Goal: Find specific page/section: Find specific page/section

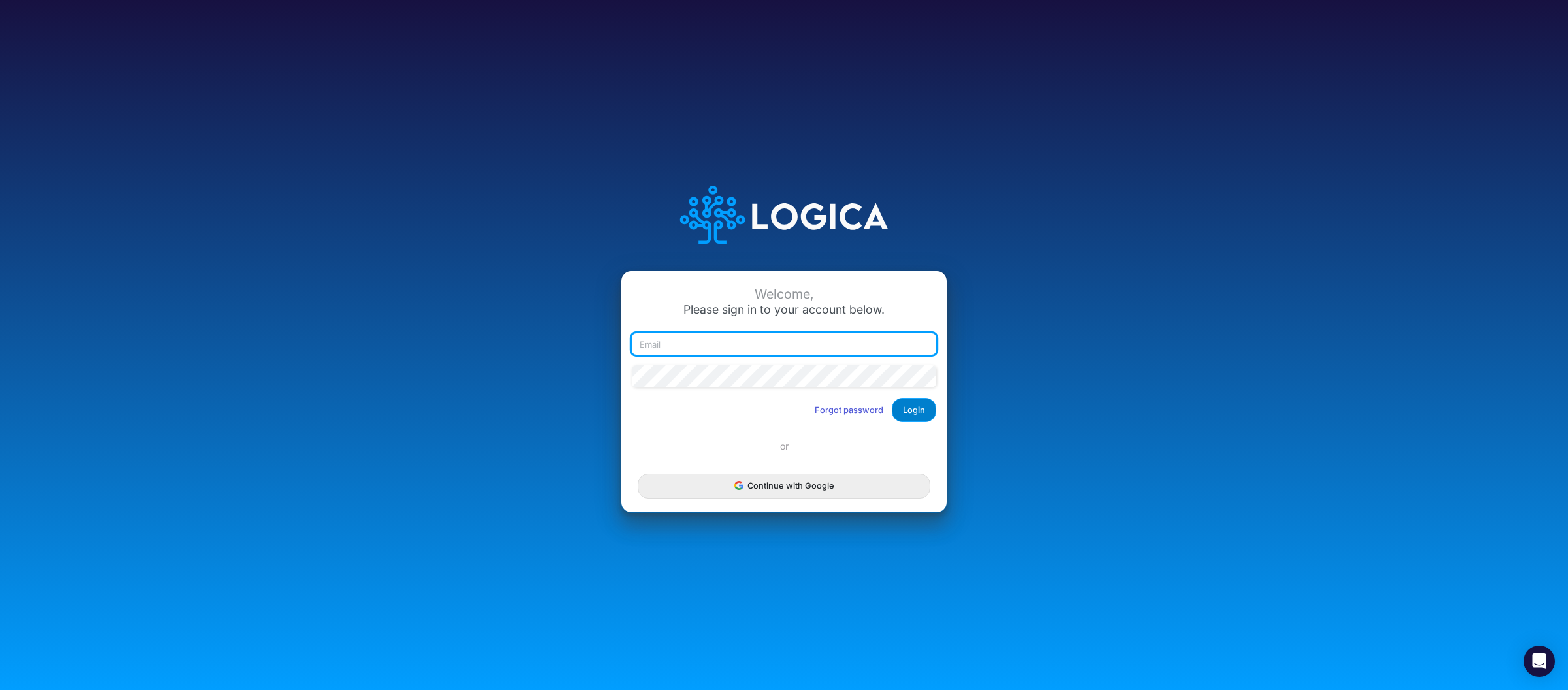
type input "[PERSON_NAME][EMAIL_ADDRESS][DOMAIN_NAME]"
click at [913, 407] on button "Login" at bounding box center [914, 410] width 44 height 24
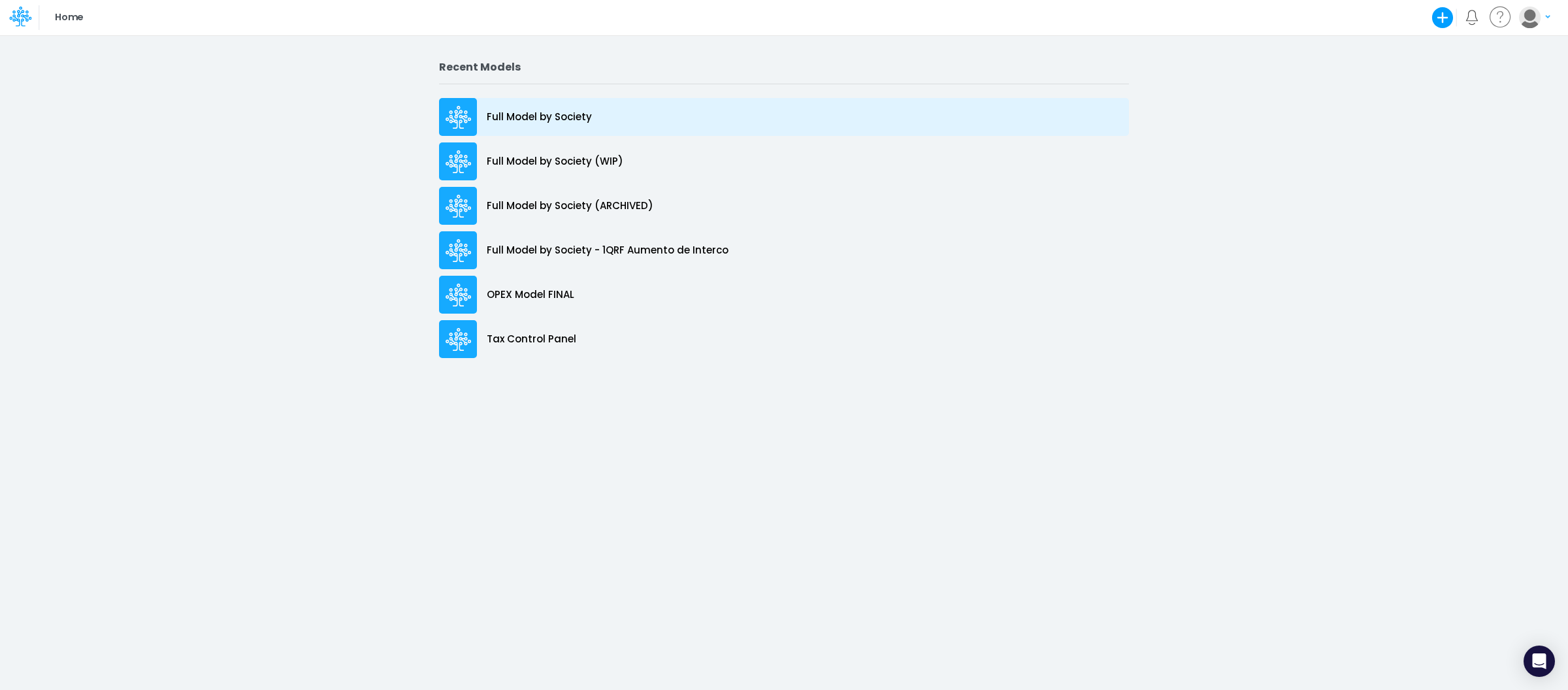
click at [645, 115] on div "Full Model by Society" at bounding box center [784, 117] width 690 height 38
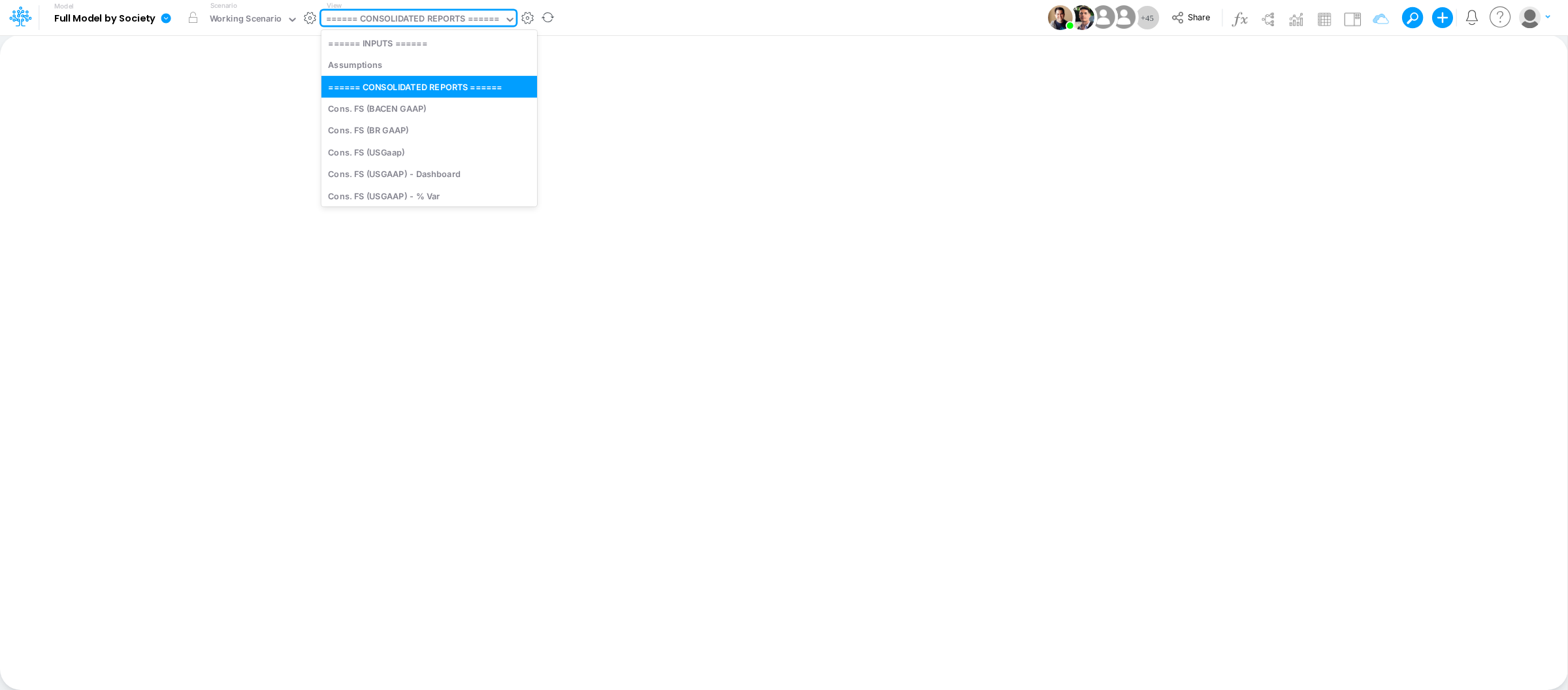
click at [396, 12] on div "====== CONSOLIDATED REPORTS ======" at bounding box center [413, 20] width 173 height 15
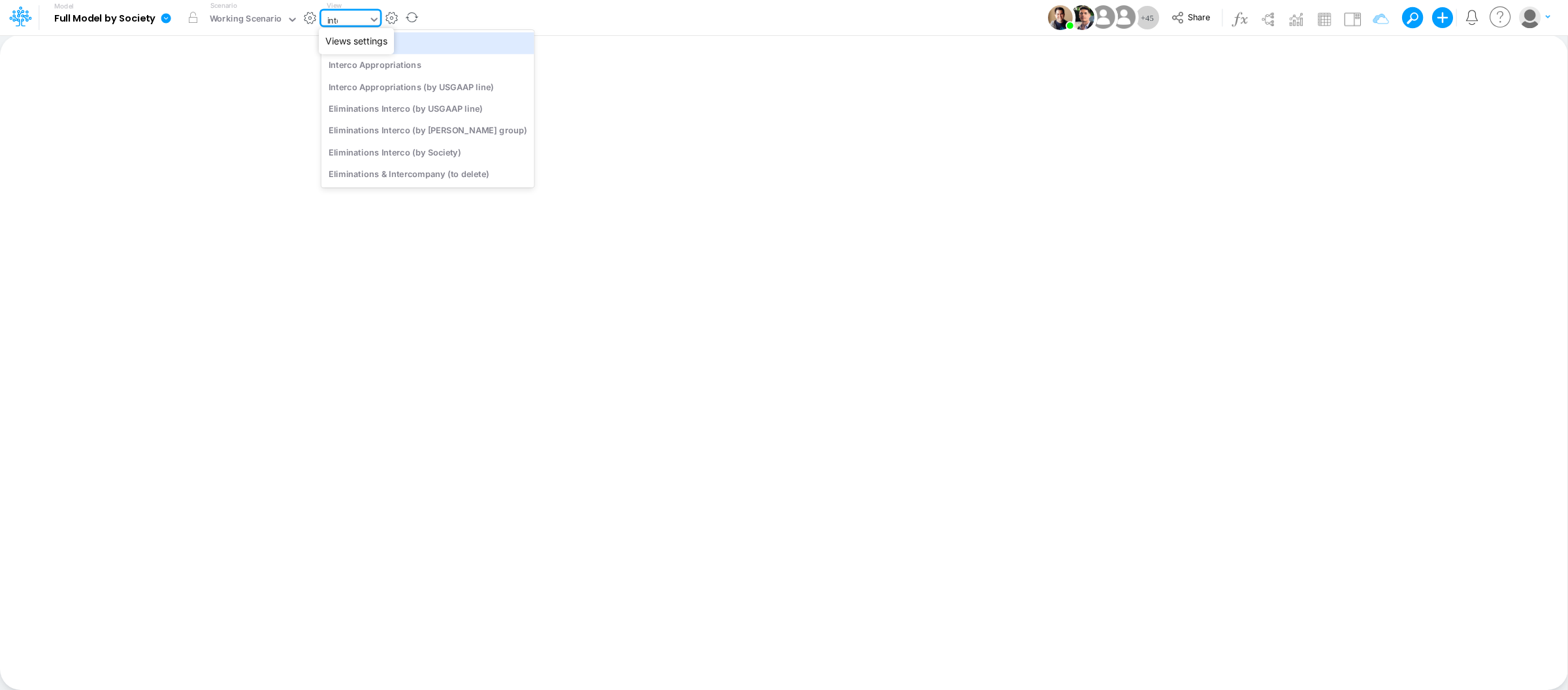
type input "inter"
type input "Intercos G&A"
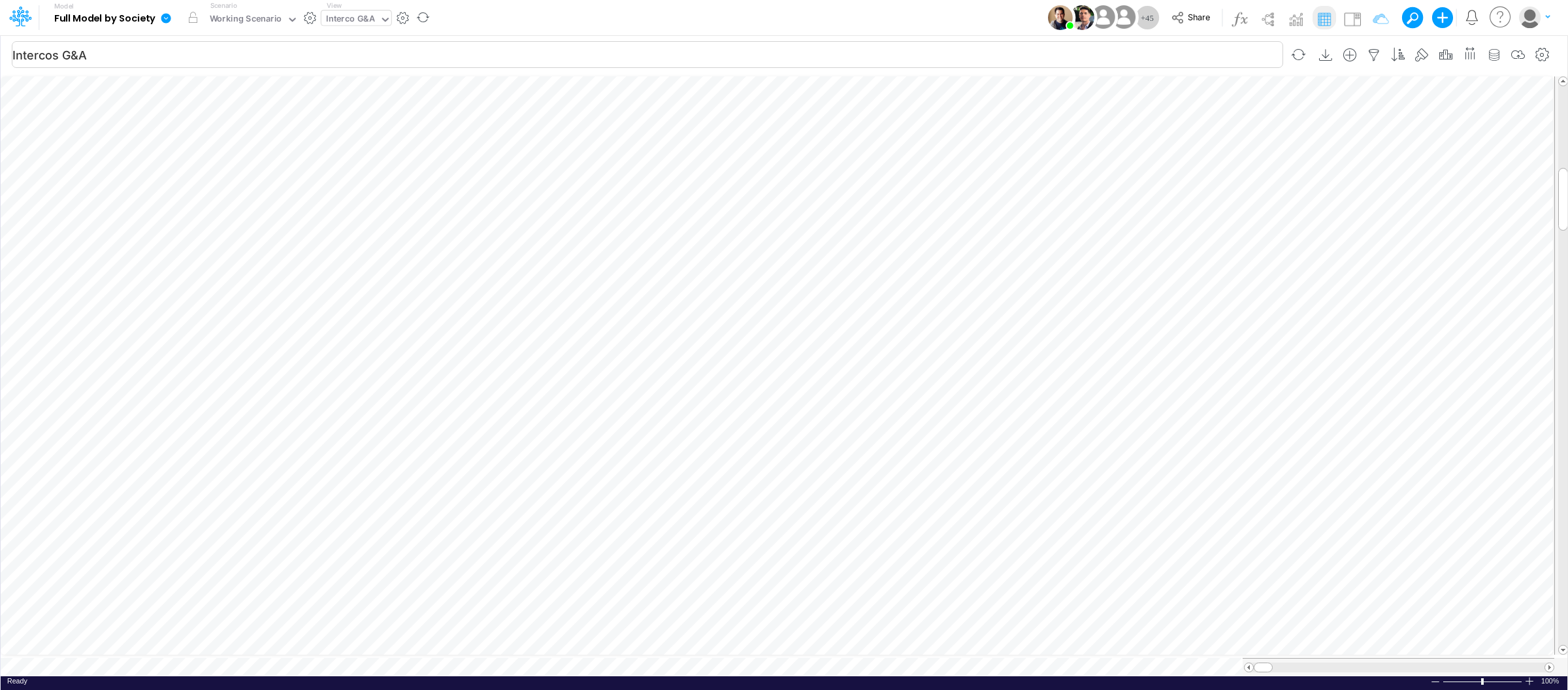
scroll to position [0, 1]
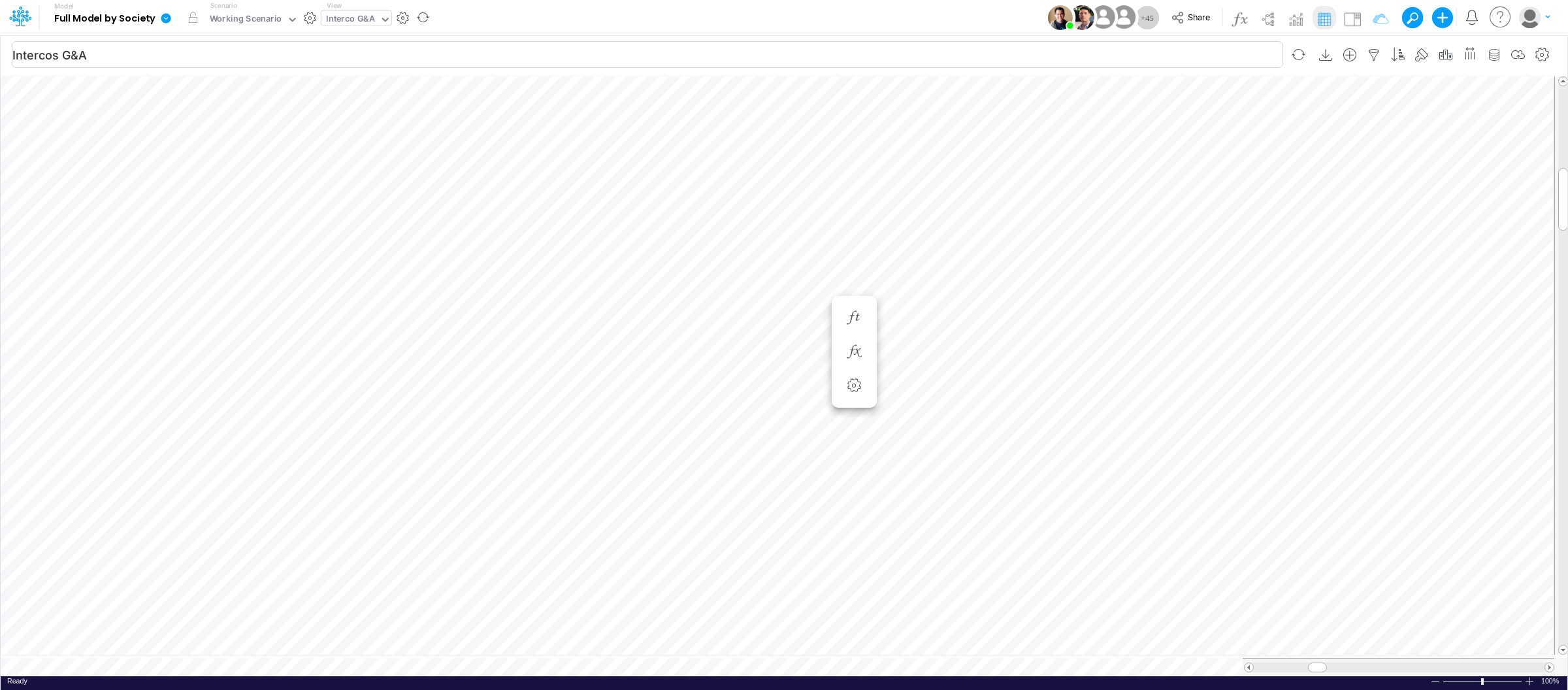
scroll to position [0, 1]
click at [346, 20] on div "Interco G&A" at bounding box center [350, 20] width 49 height 15
type input "import"
type input "Intercos G&A"
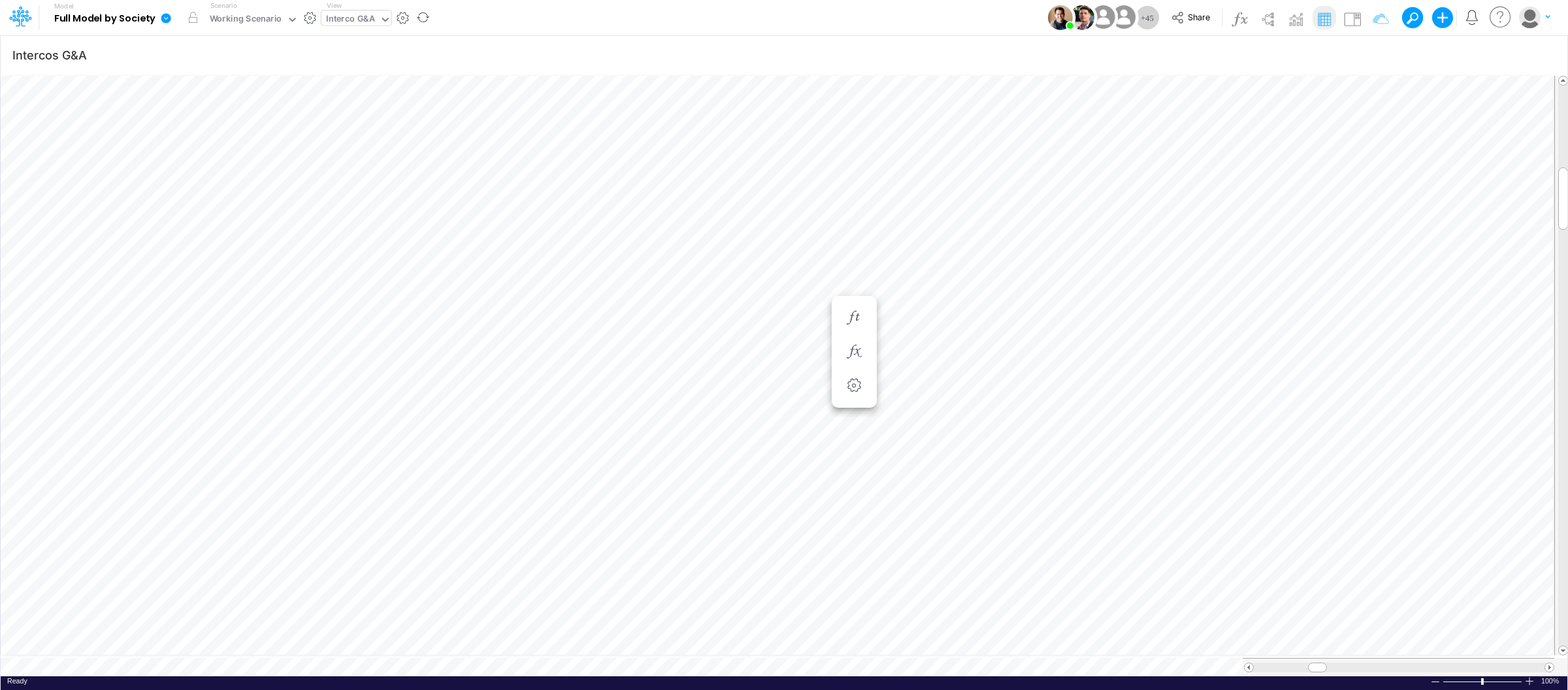
scroll to position [0, 1]
click at [353, 28] on div "Interco G&A" at bounding box center [350, 20] width 58 height 19
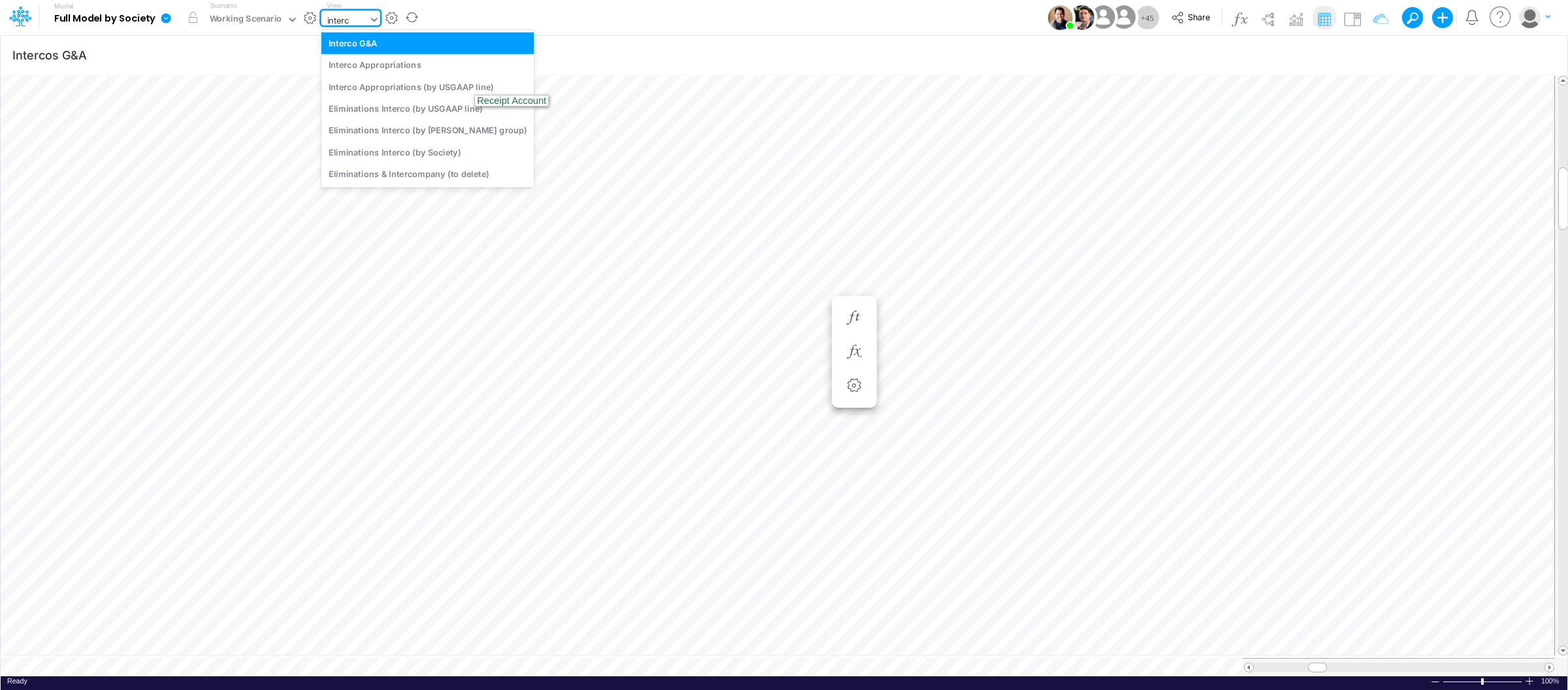
type input "interco"
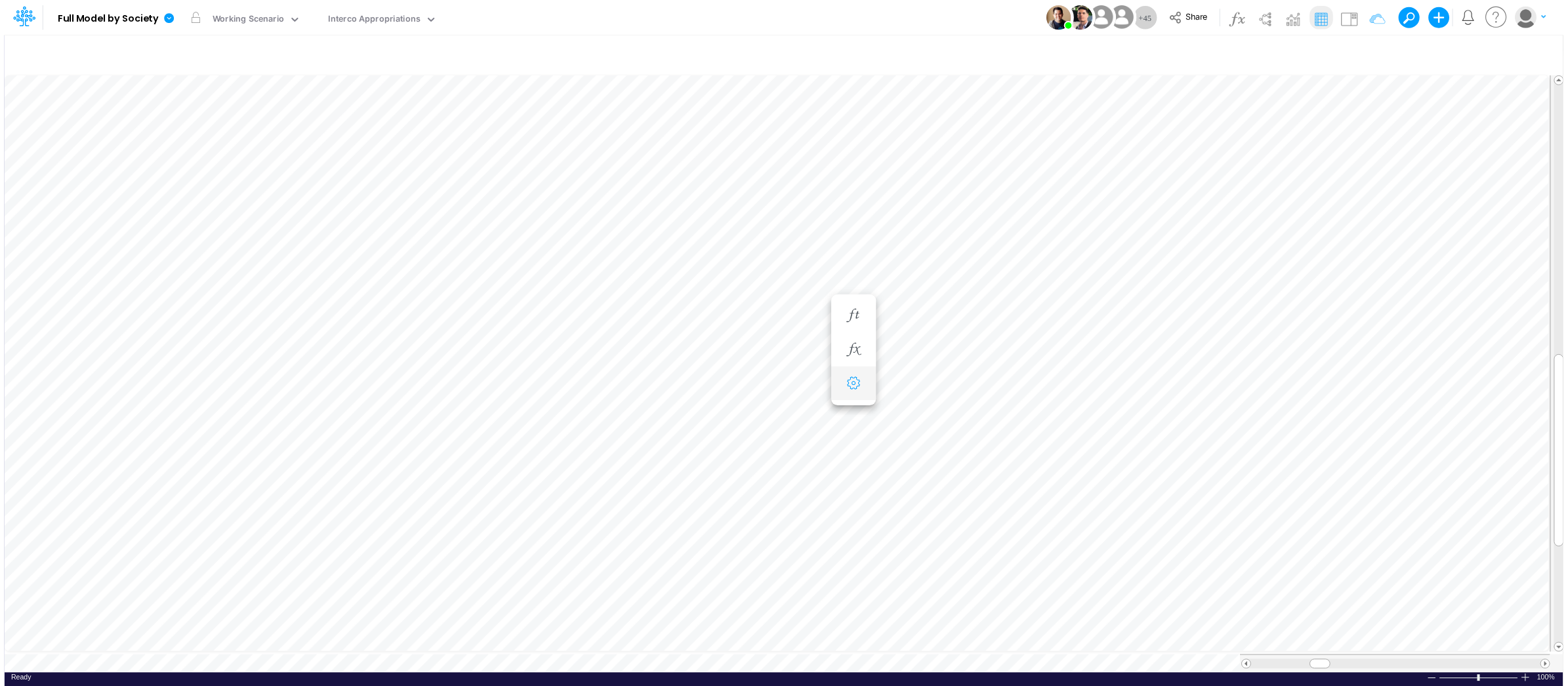
scroll to position [0, 1]
type input "Intercos G&A"
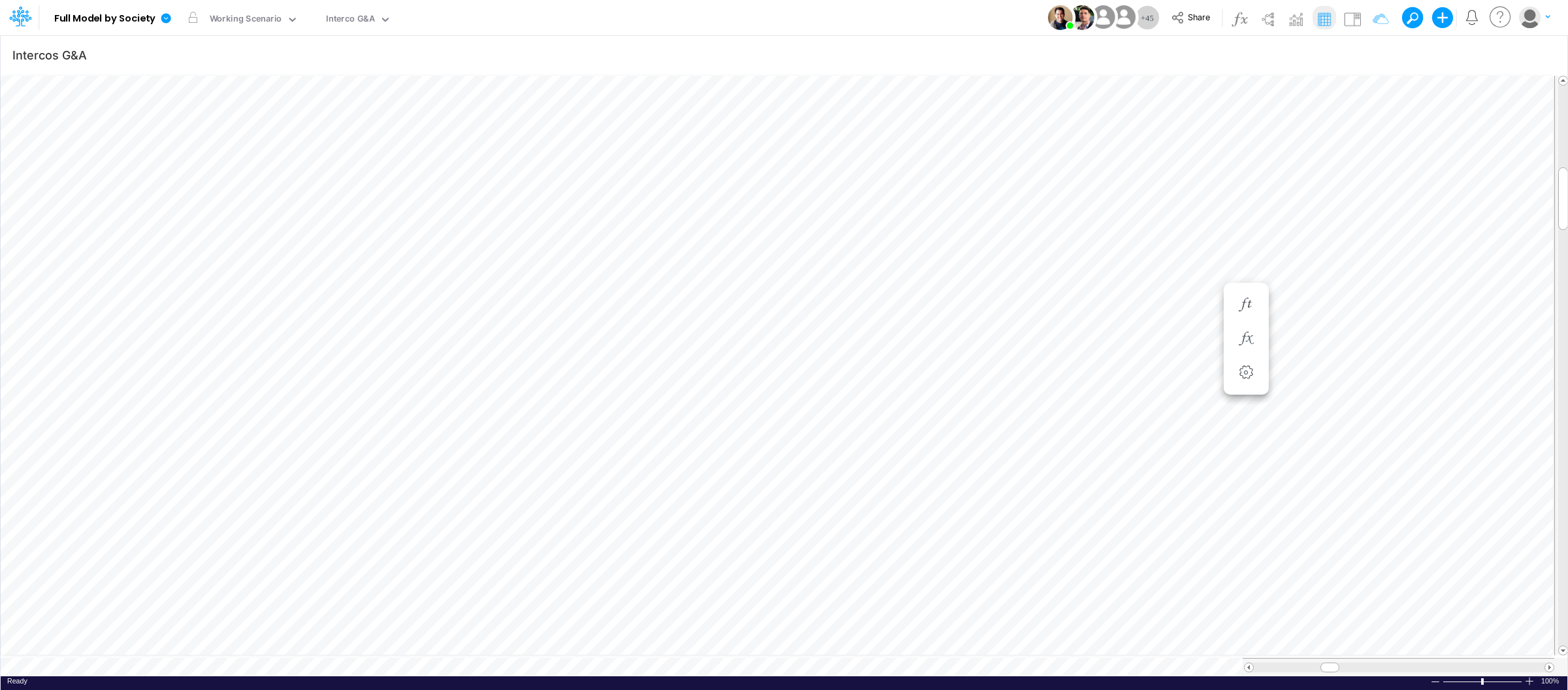
scroll to position [0, 1]
click at [431, 15] on div "Taxes Model (01BR) Import Taxes" at bounding box center [393, 20] width 134 height 15
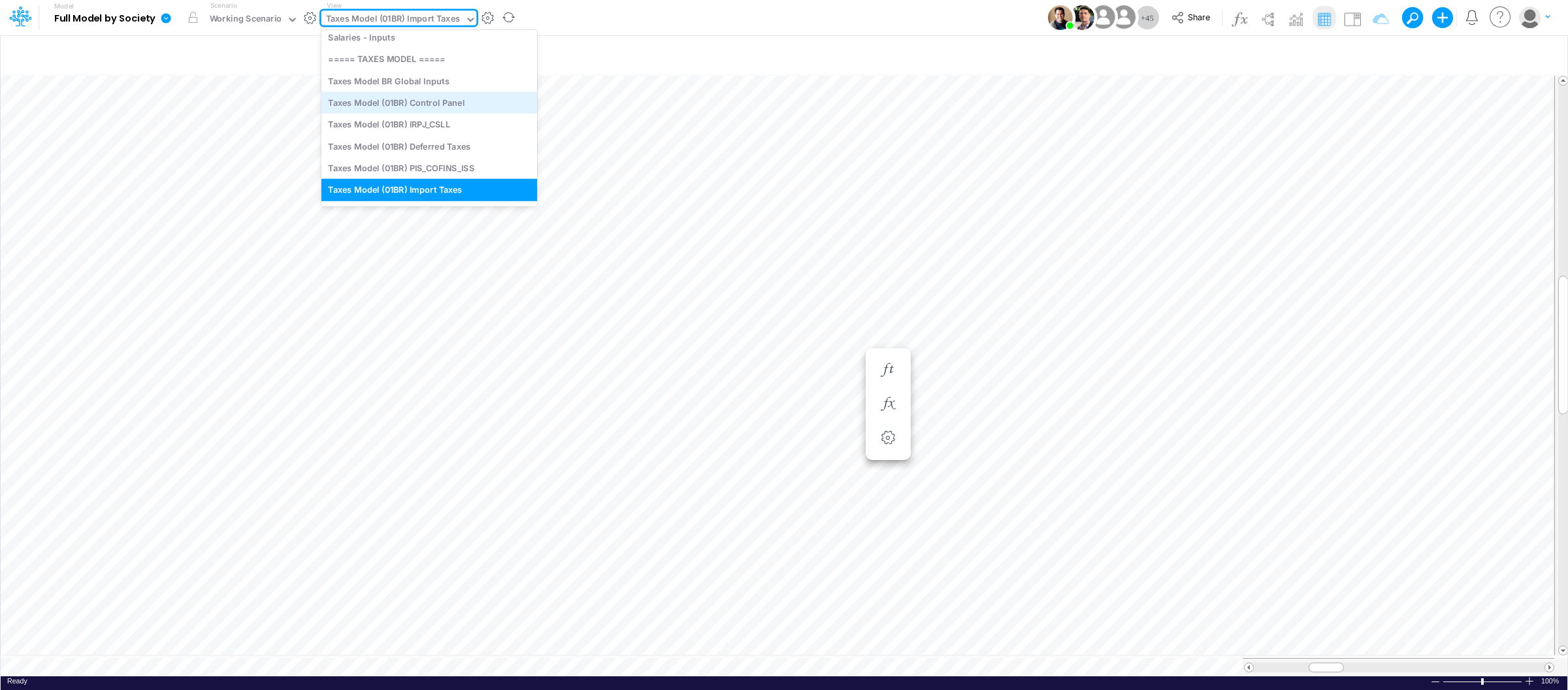
click at [451, 99] on div "Taxes Model (01BR) Control Panel" at bounding box center [429, 102] width 216 height 21
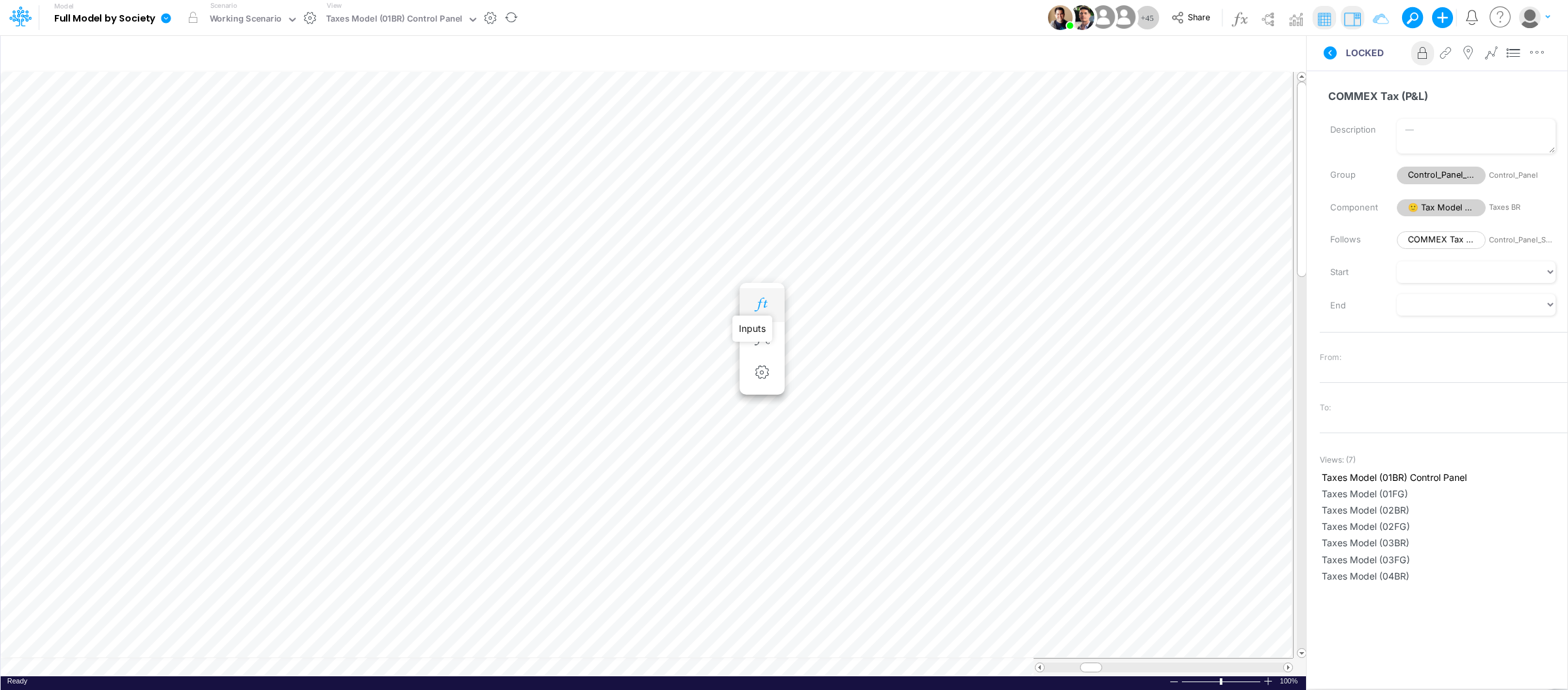
click at [763, 307] on icon "button" at bounding box center [762, 305] width 19 height 14
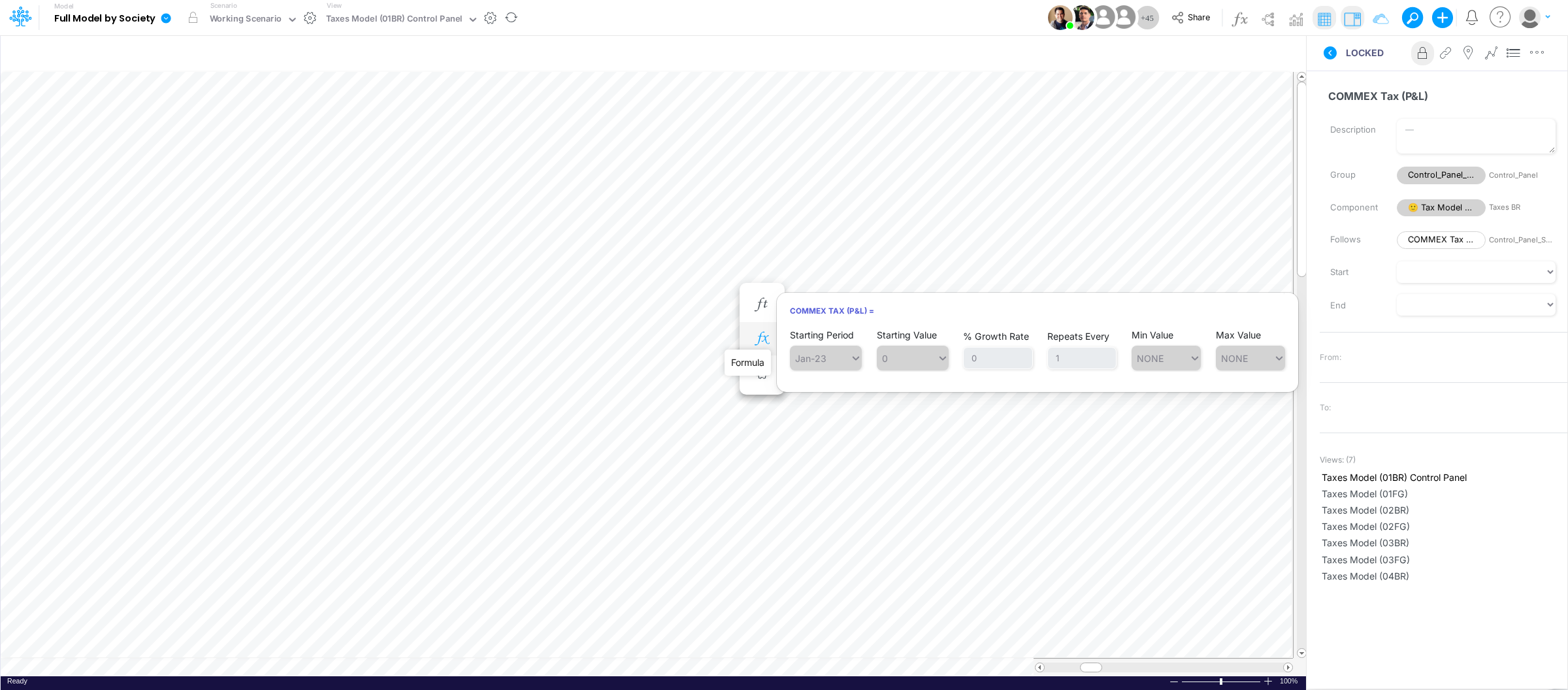
click at [758, 335] on icon "button" at bounding box center [762, 339] width 19 height 14
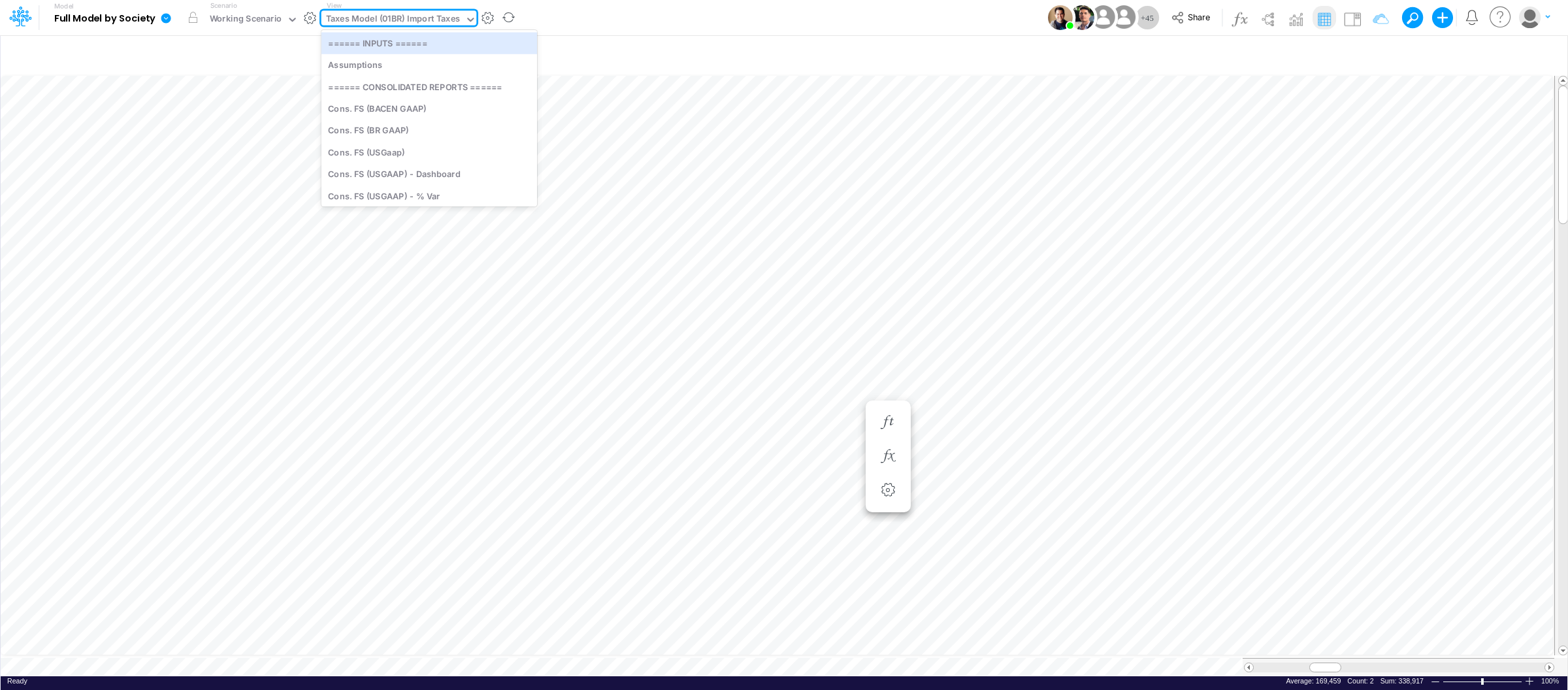
click at [369, 16] on div "Taxes Model (01BR) Import Taxes" at bounding box center [393, 20] width 134 height 15
type input "fs"
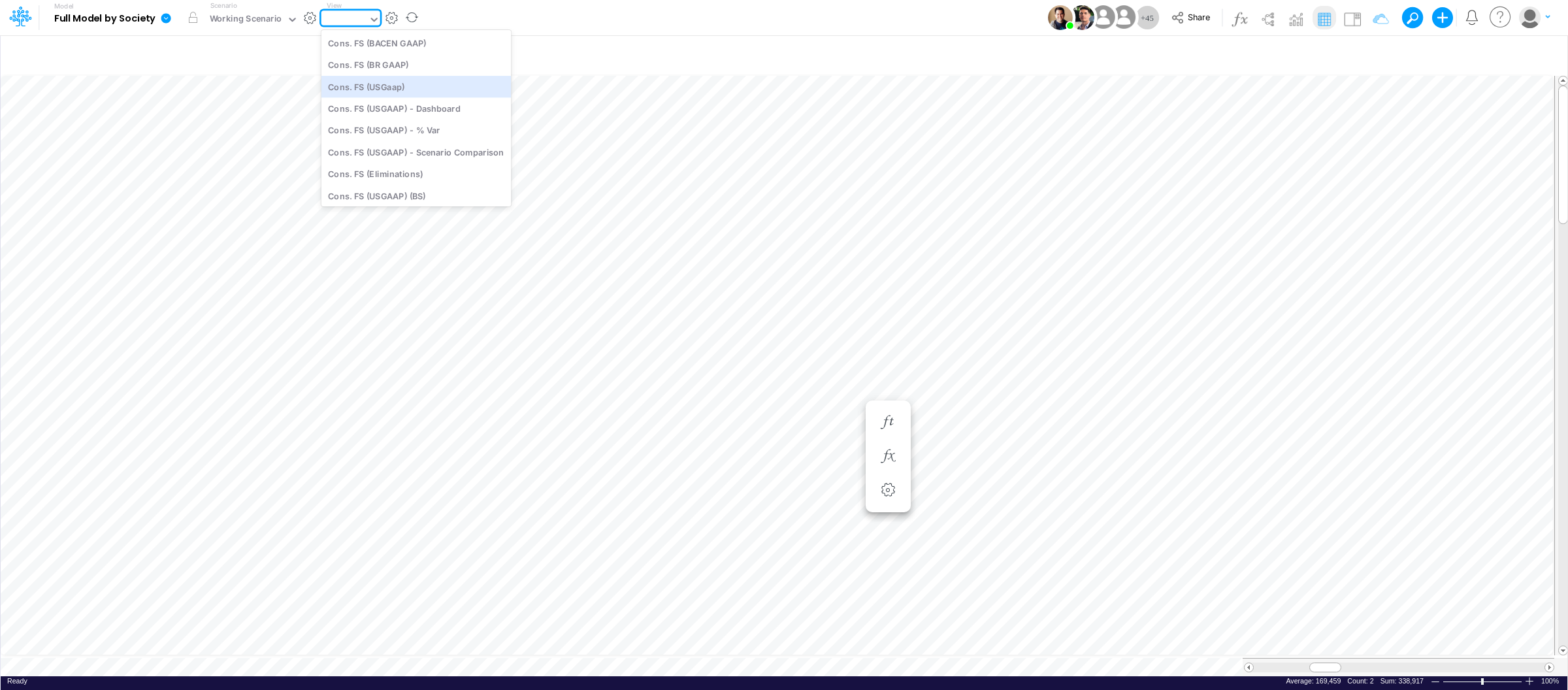
type input "Consolidated FS - USGAAP"
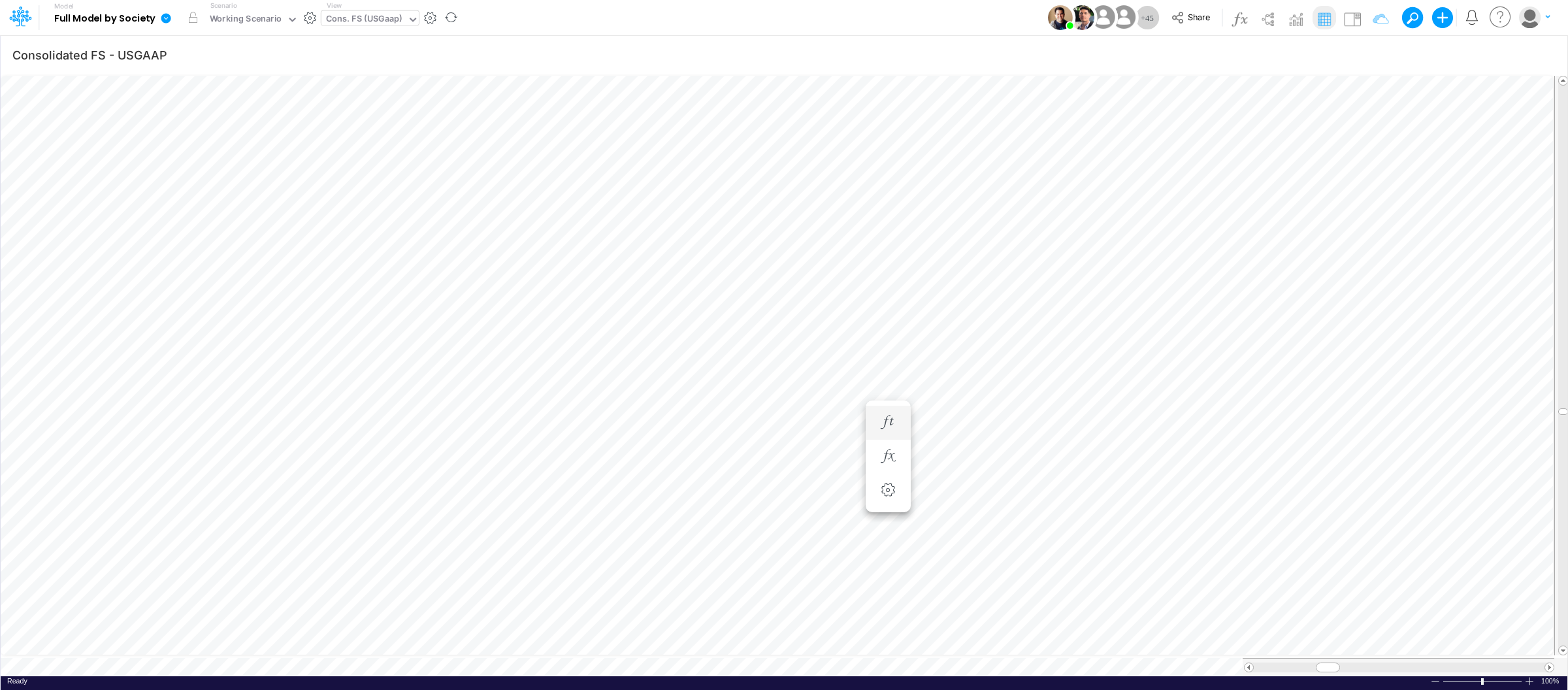
scroll to position [0, 1]
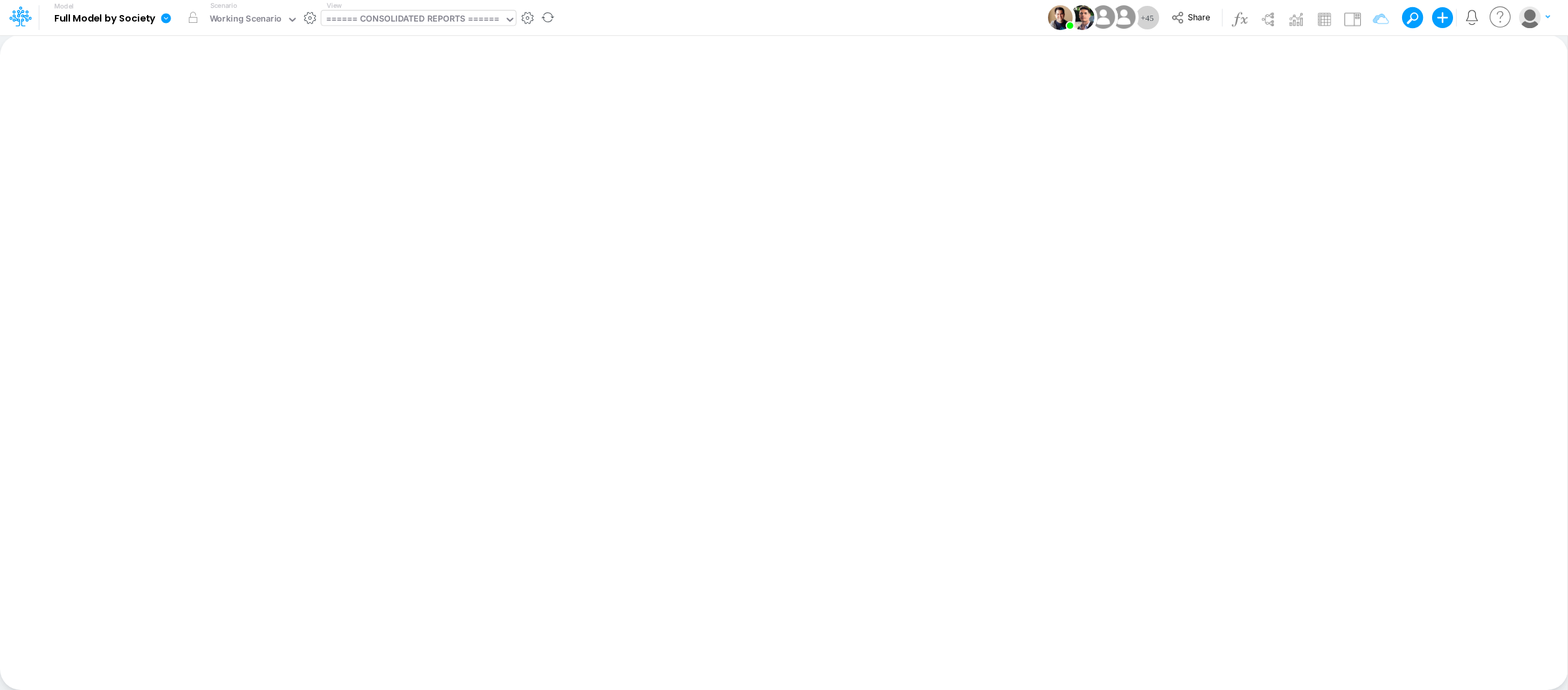
click at [461, 25] on div "====== CONSOLIDATED REPORTS ======" at bounding box center [413, 20] width 173 height 15
type input "import"
click at [412, 44] on div "Taxes Model (01BR) Import Taxes" at bounding box center [409, 42] width 176 height 21
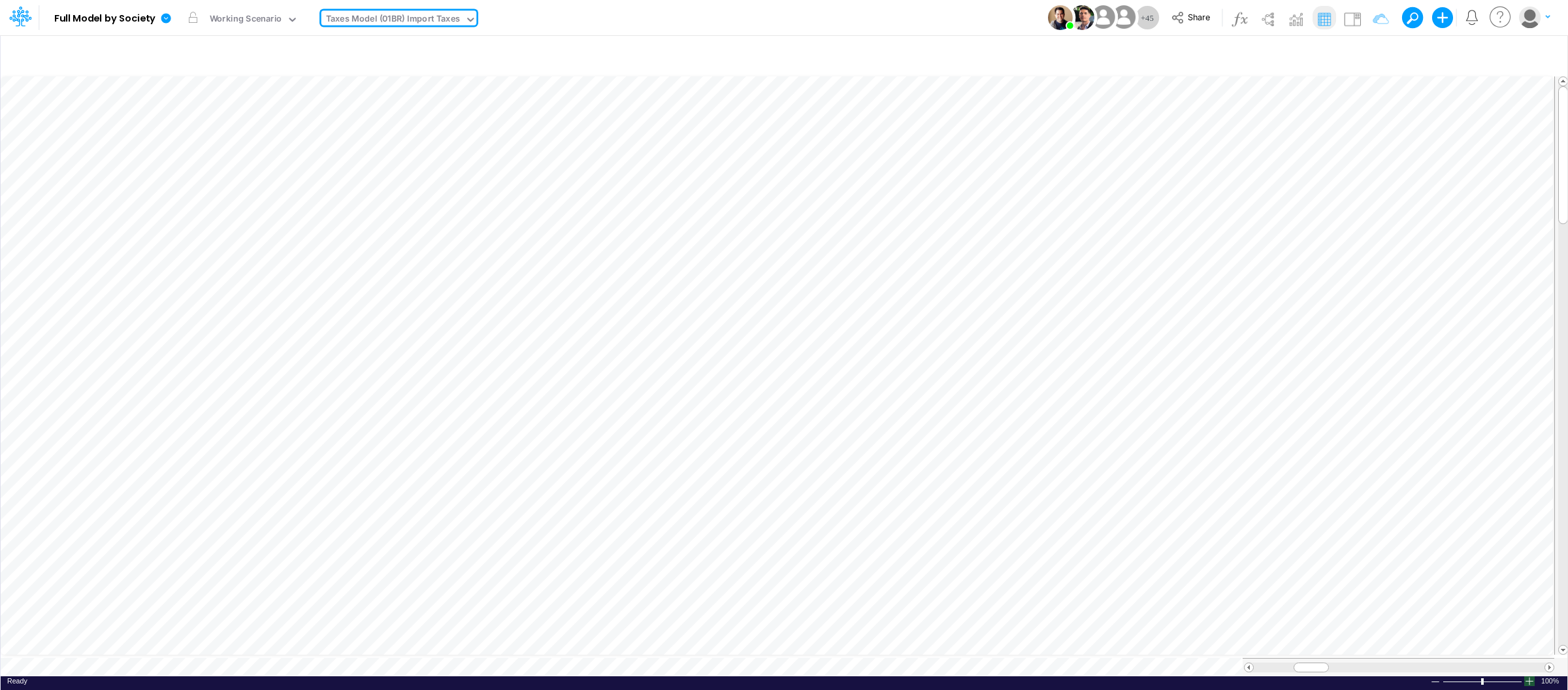
click at [1529, 679] on div at bounding box center [1529, 682] width 10 height 10
click at [1529, 677] on div at bounding box center [1529, 682] width 10 height 10
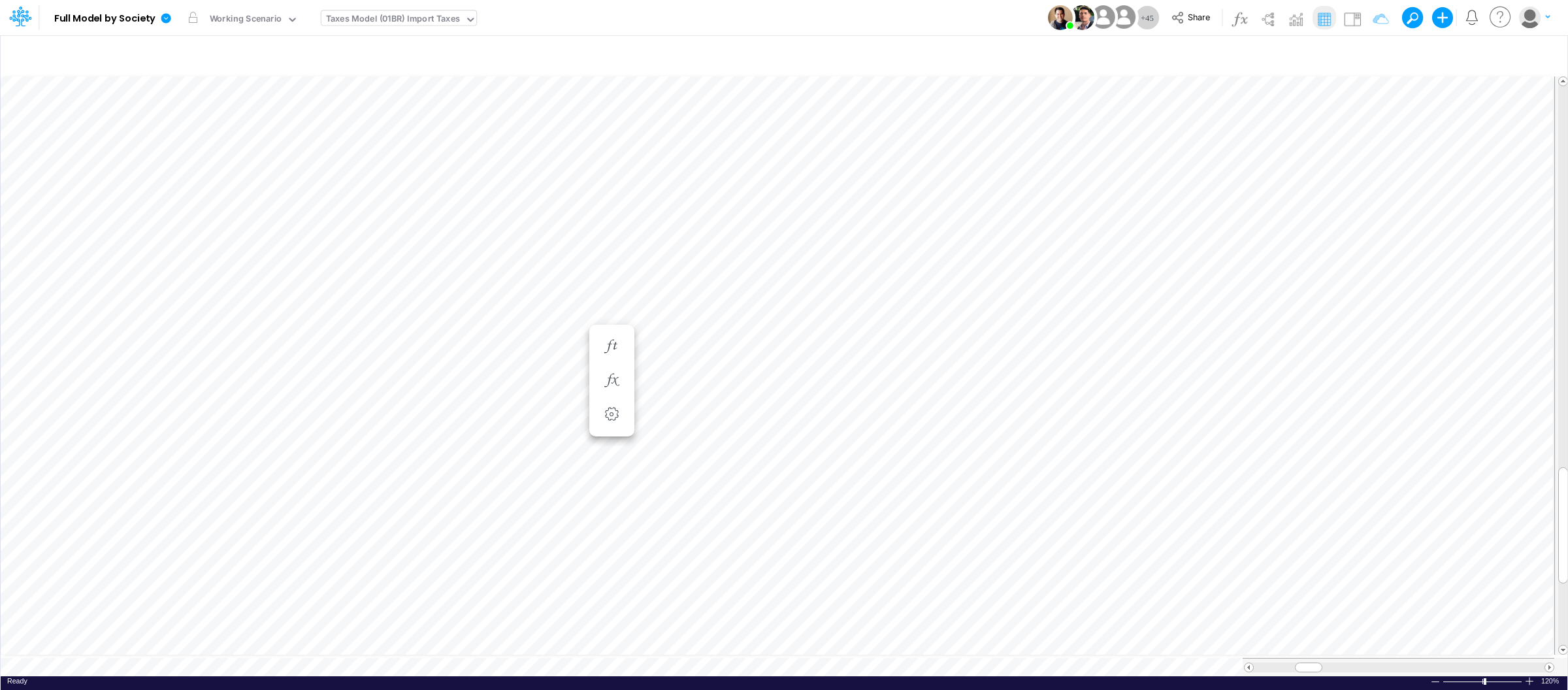
scroll to position [0, 1]
click at [840, 412] on icon "button" at bounding box center [839, 412] width 19 height 14
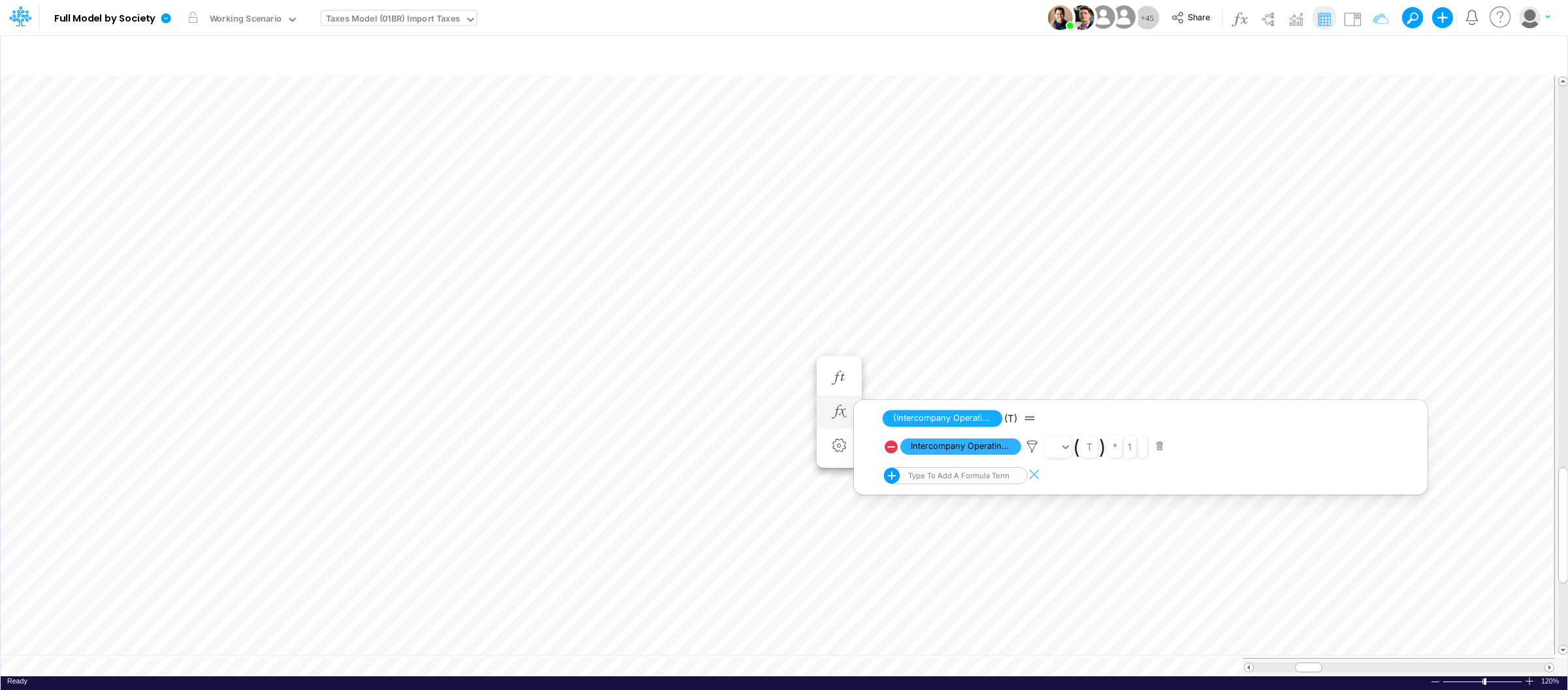
scroll to position [0, 1]
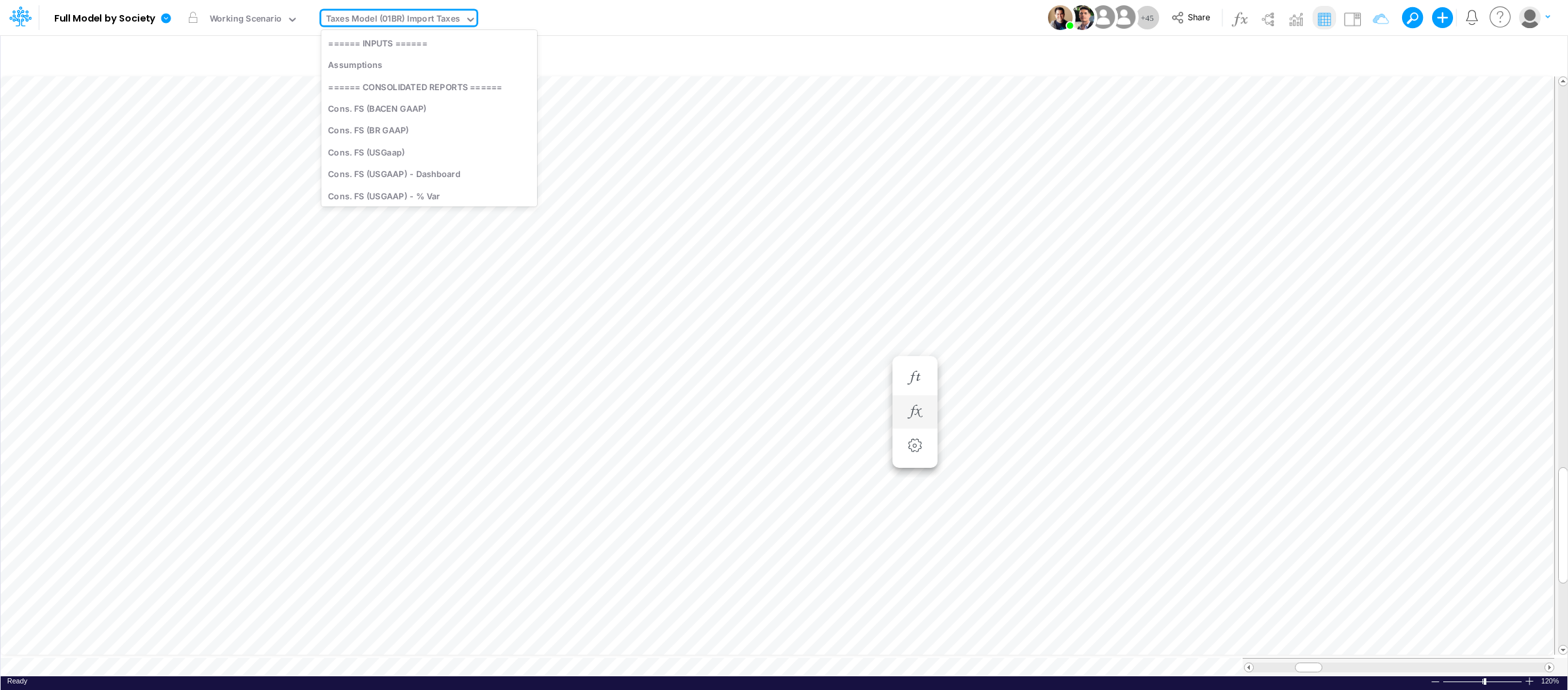
click at [413, 21] on div "Taxes Model (01BR) Import Taxes" at bounding box center [393, 20] width 134 height 15
type input "fs"
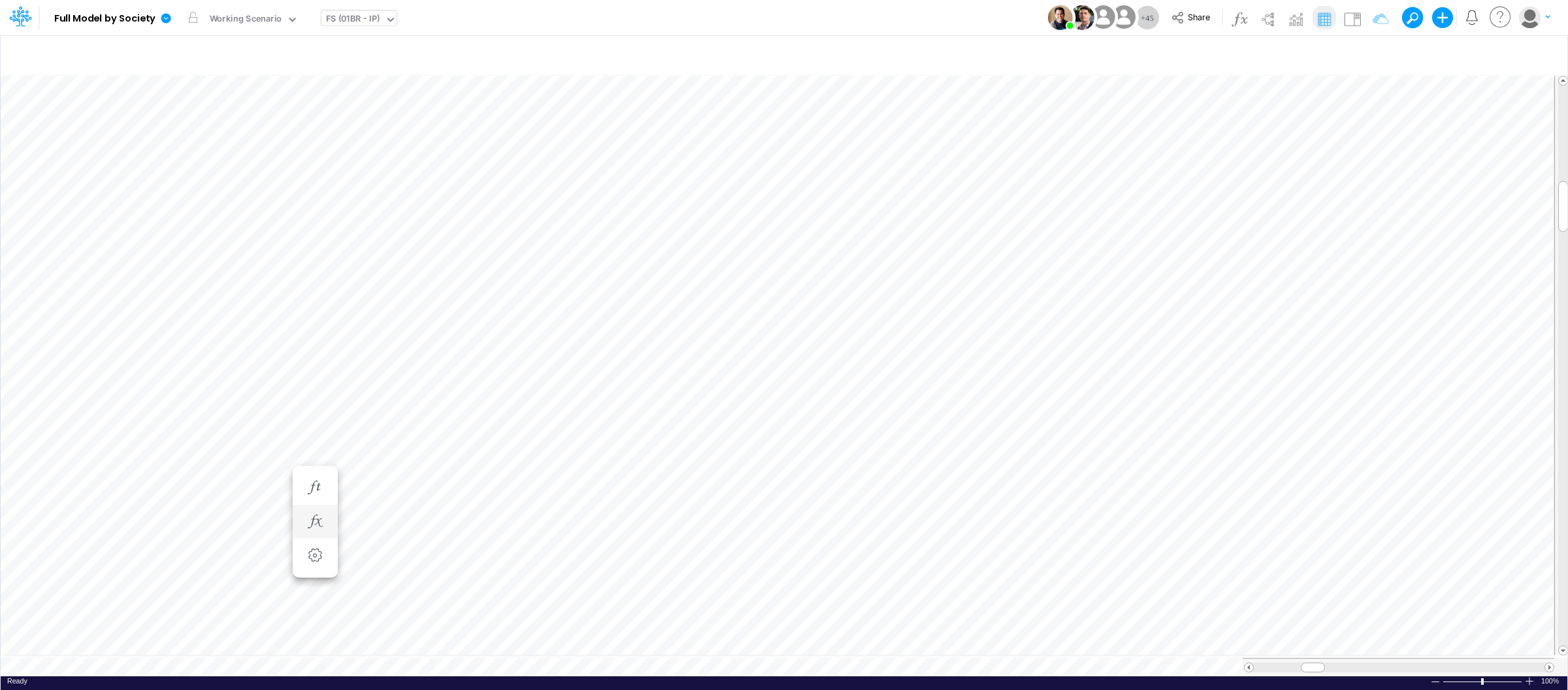
scroll to position [0, 1]
click at [800, 519] on icon "button" at bounding box center [806, 522] width 19 height 14
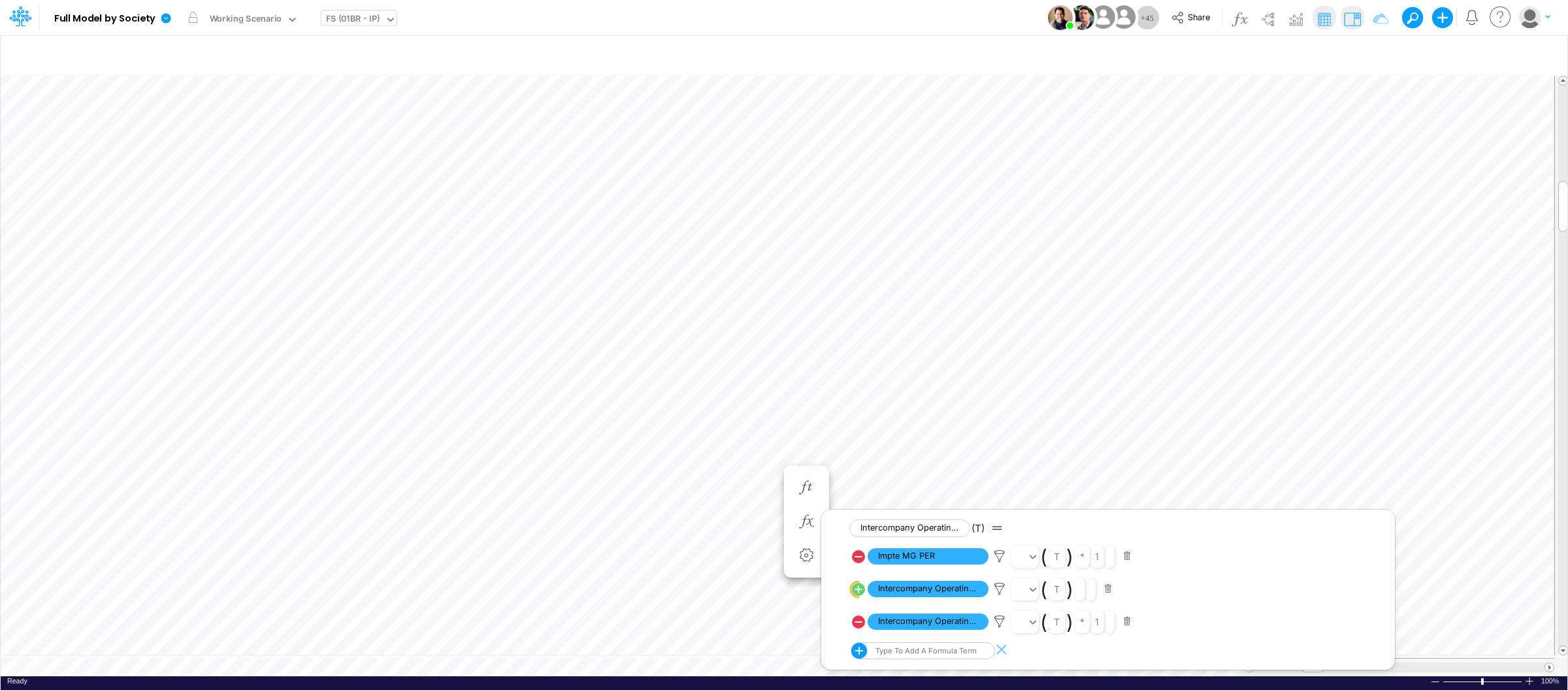
click at [1350, 18] on img at bounding box center [1352, 19] width 21 height 21
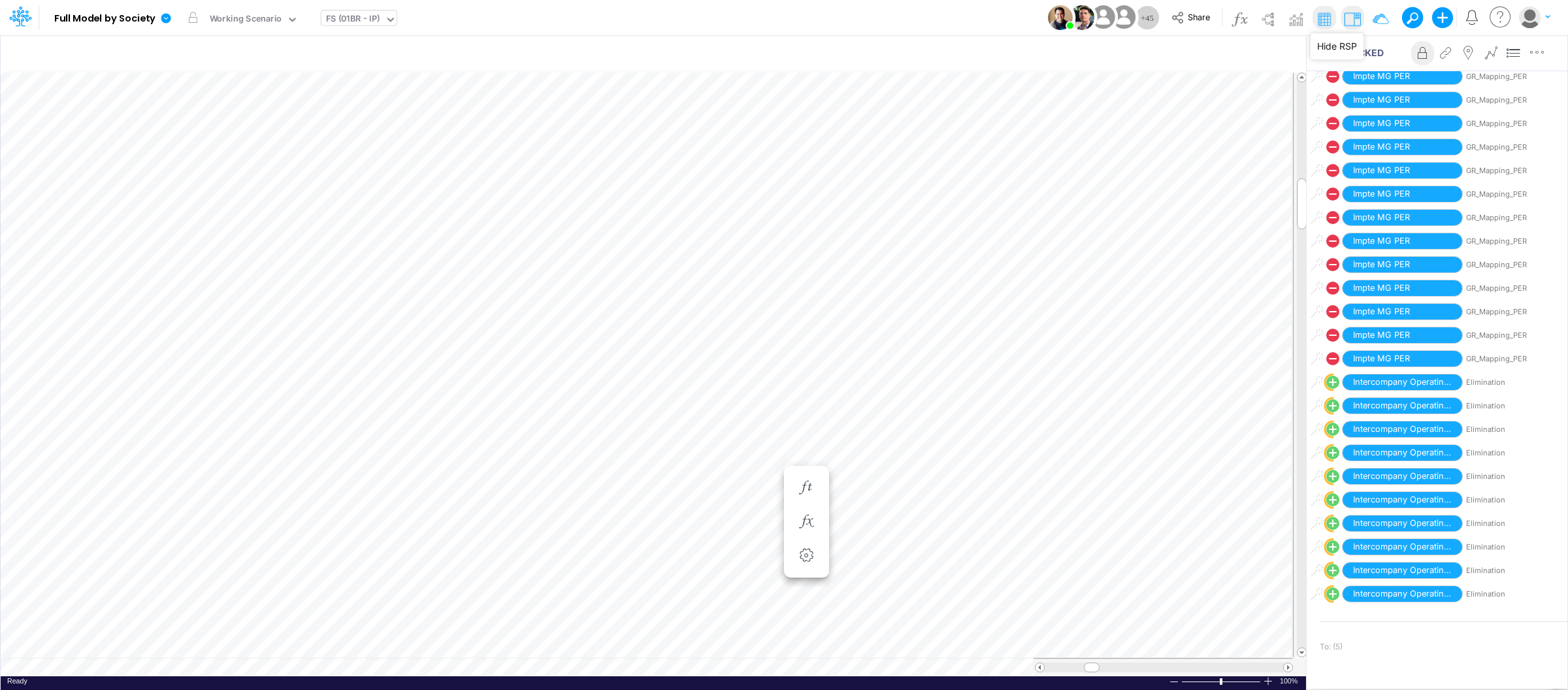
scroll to position [762, 0]
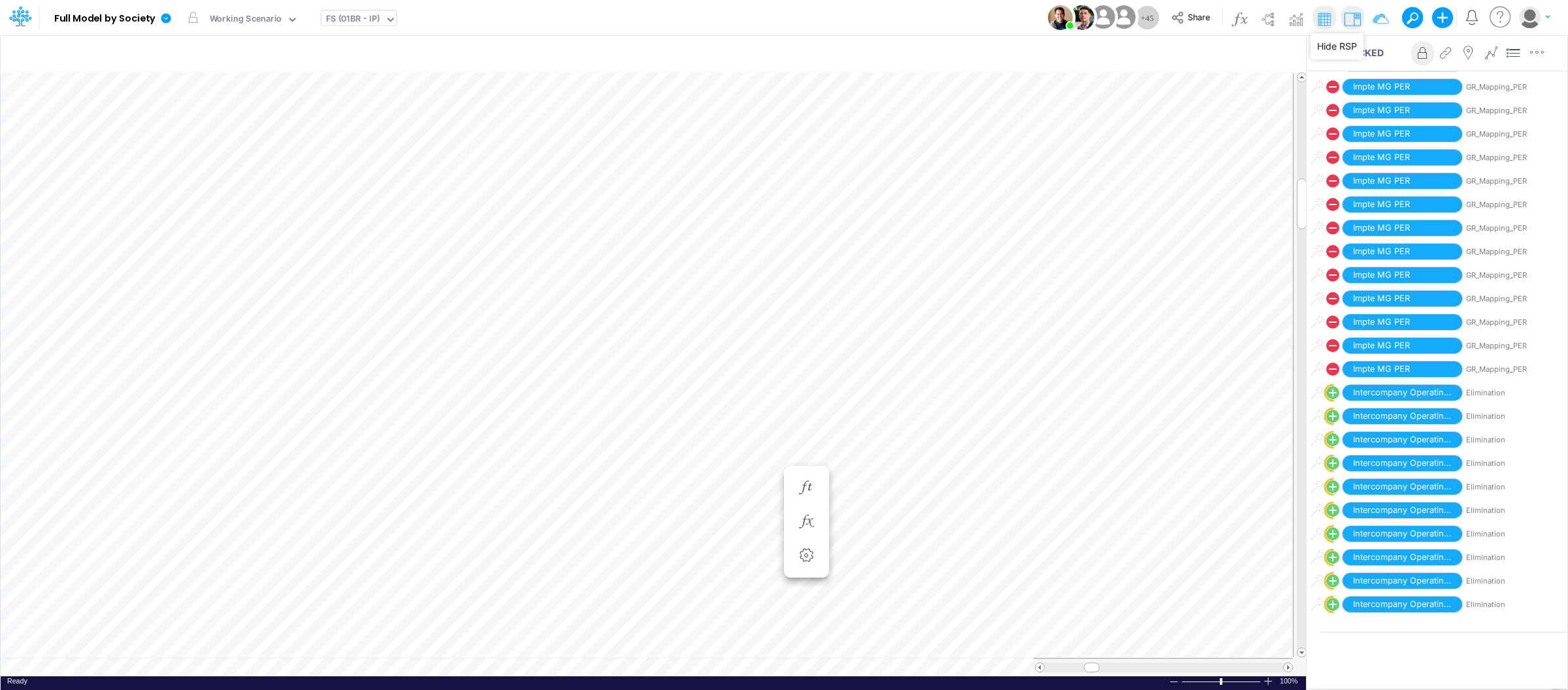
click at [1348, 23] on img at bounding box center [1352, 19] width 21 height 21
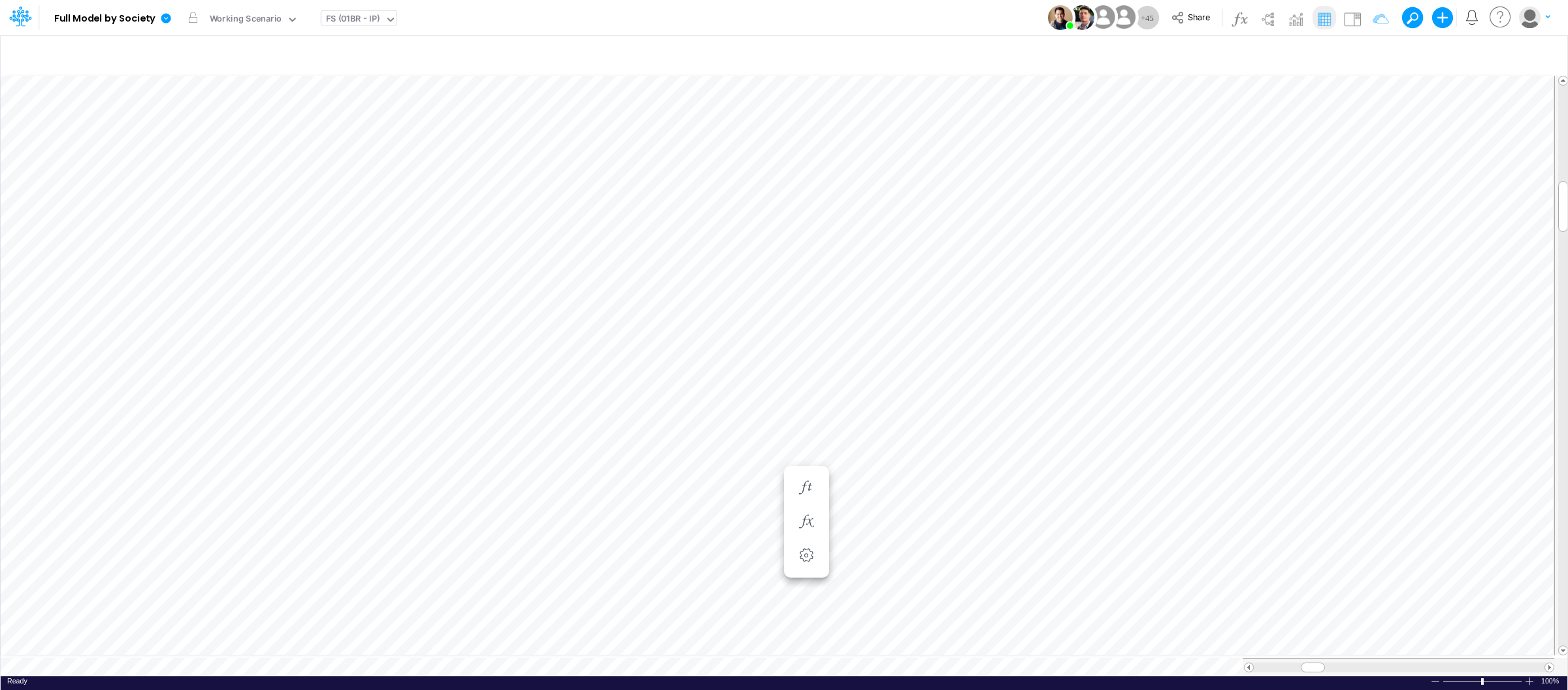
scroll to position [0, 1]
click at [417, 23] on div "Taxes Model (01BR) Import Taxes" at bounding box center [393, 20] width 134 height 15
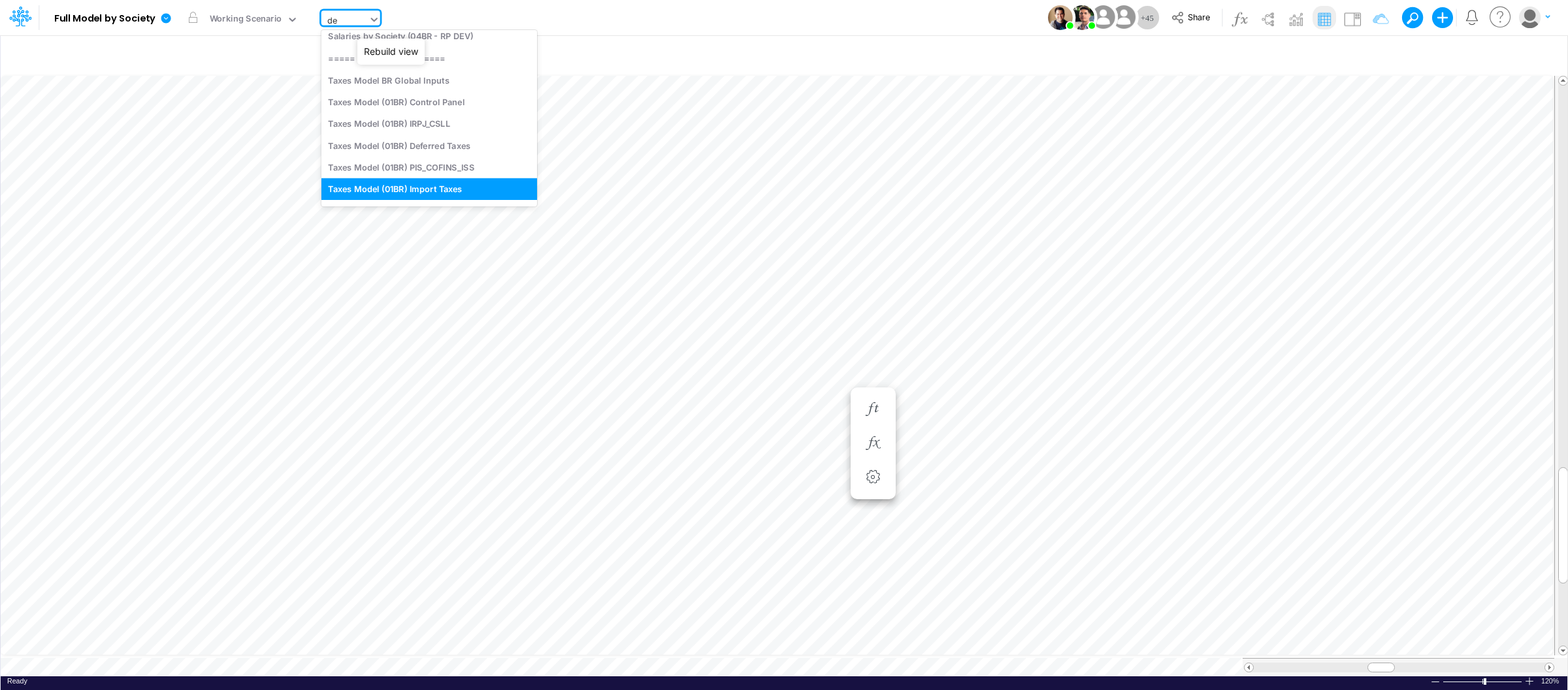
type input "d"
type input "tax"
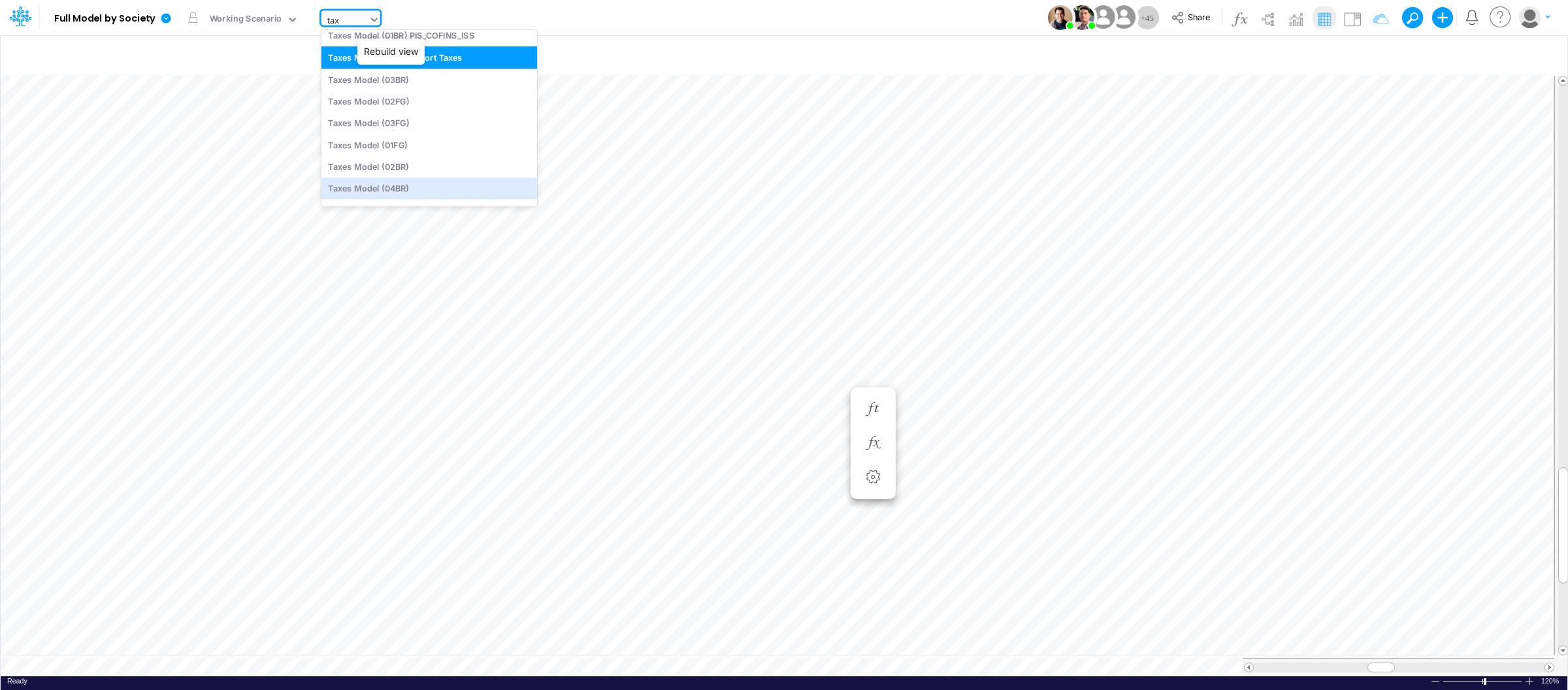
scroll to position [153, 0]
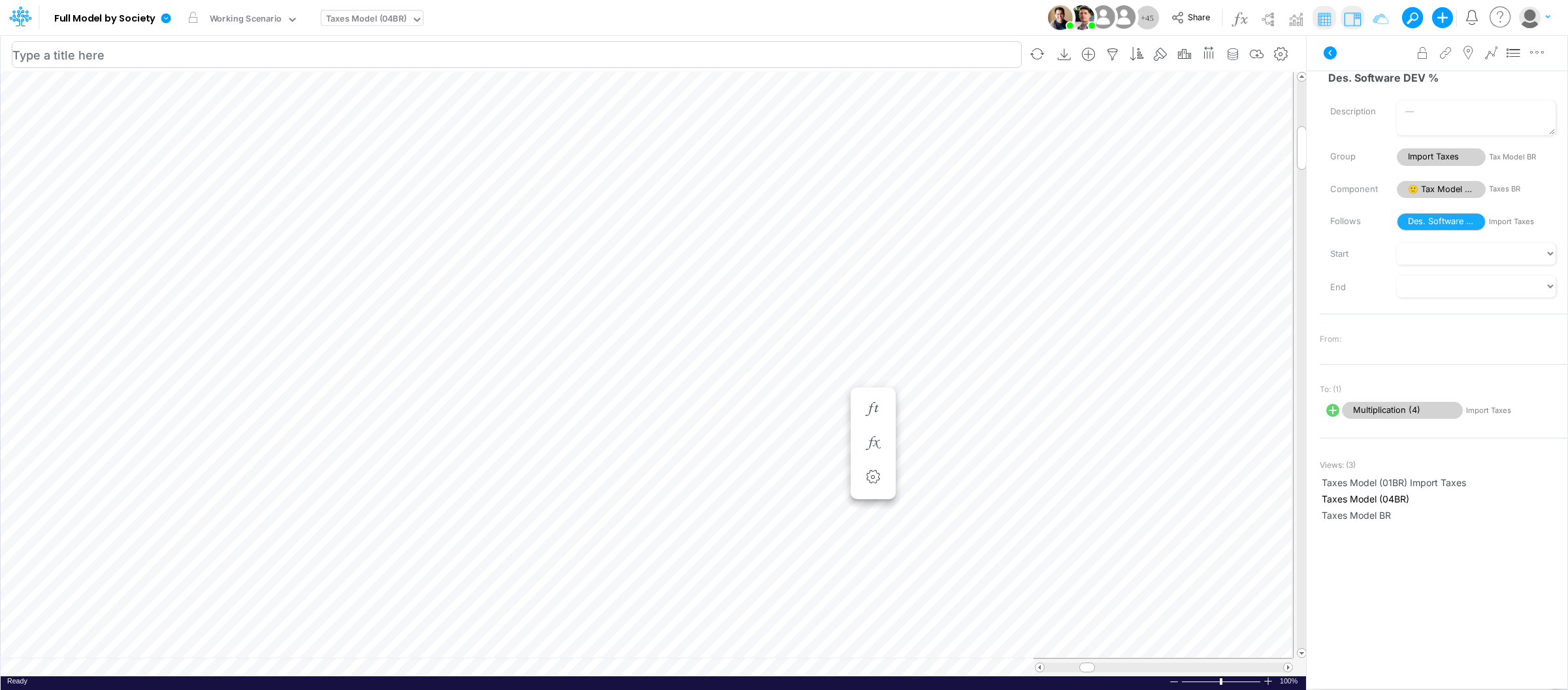
scroll to position [0, 1]
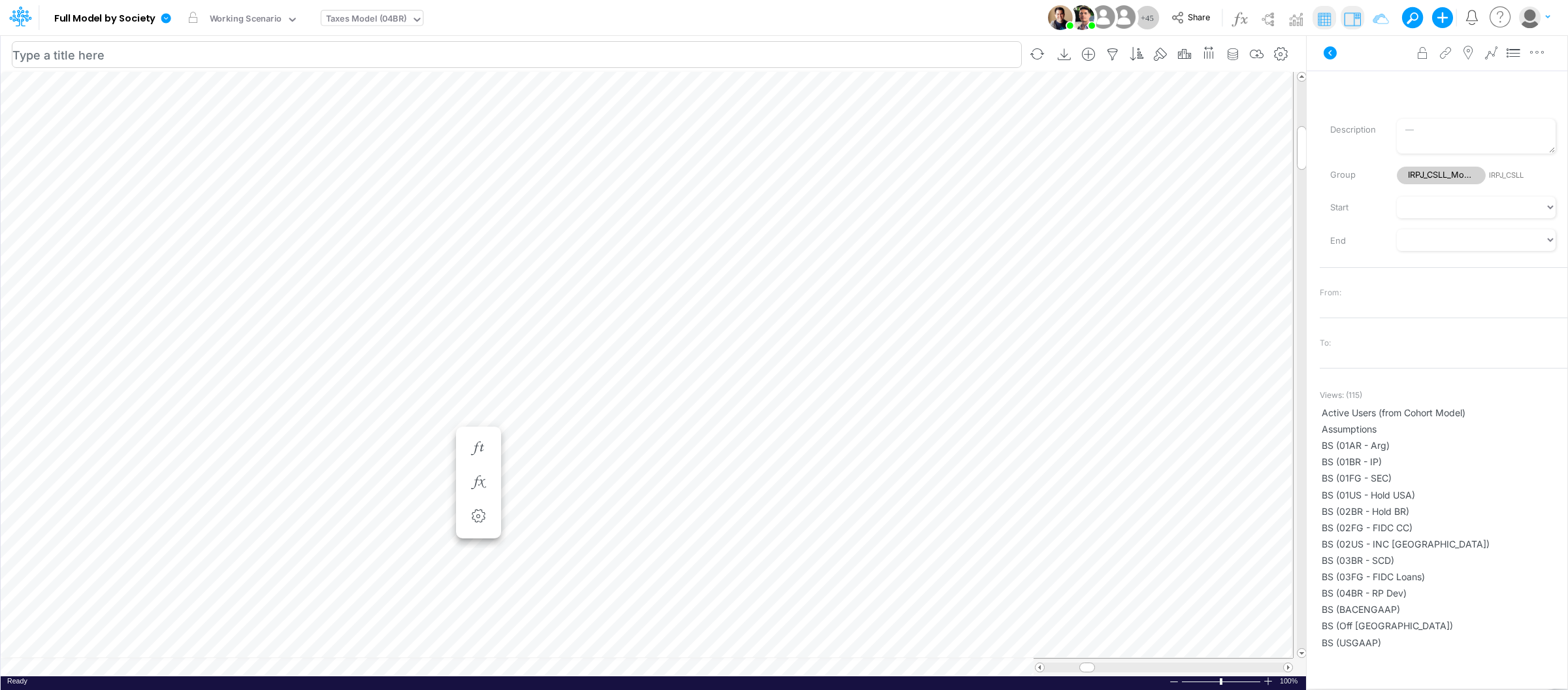
scroll to position [0, 1]
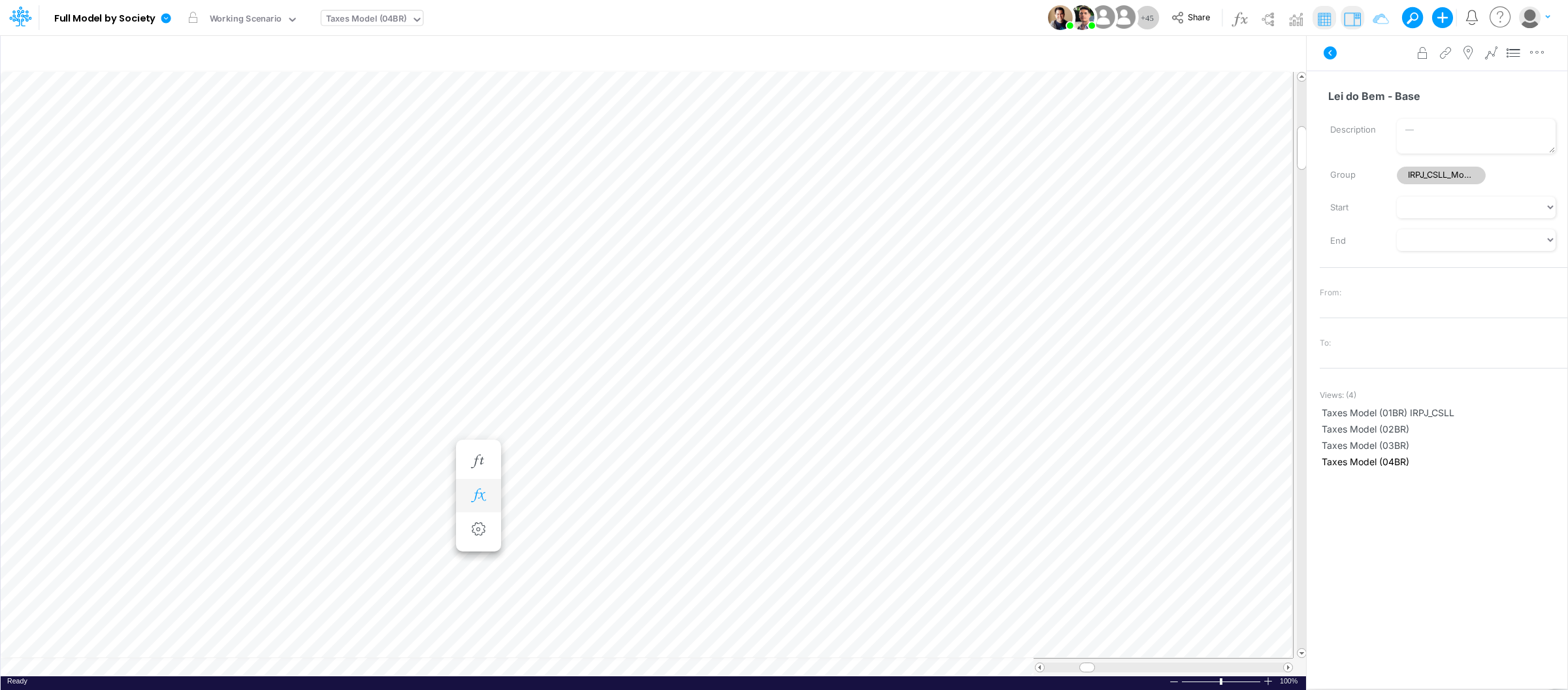
click at [481, 496] on icon "button" at bounding box center [478, 496] width 19 height 14
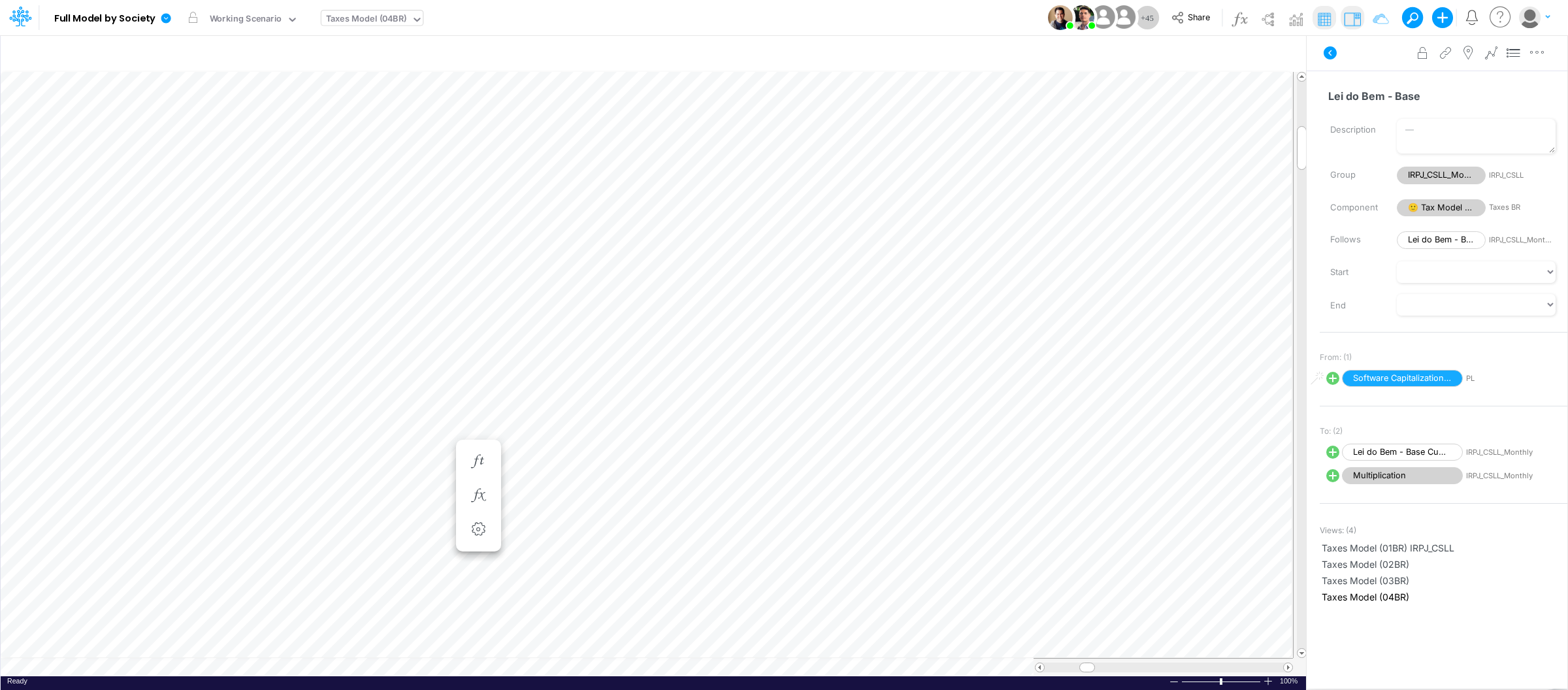
scroll to position [0, 1]
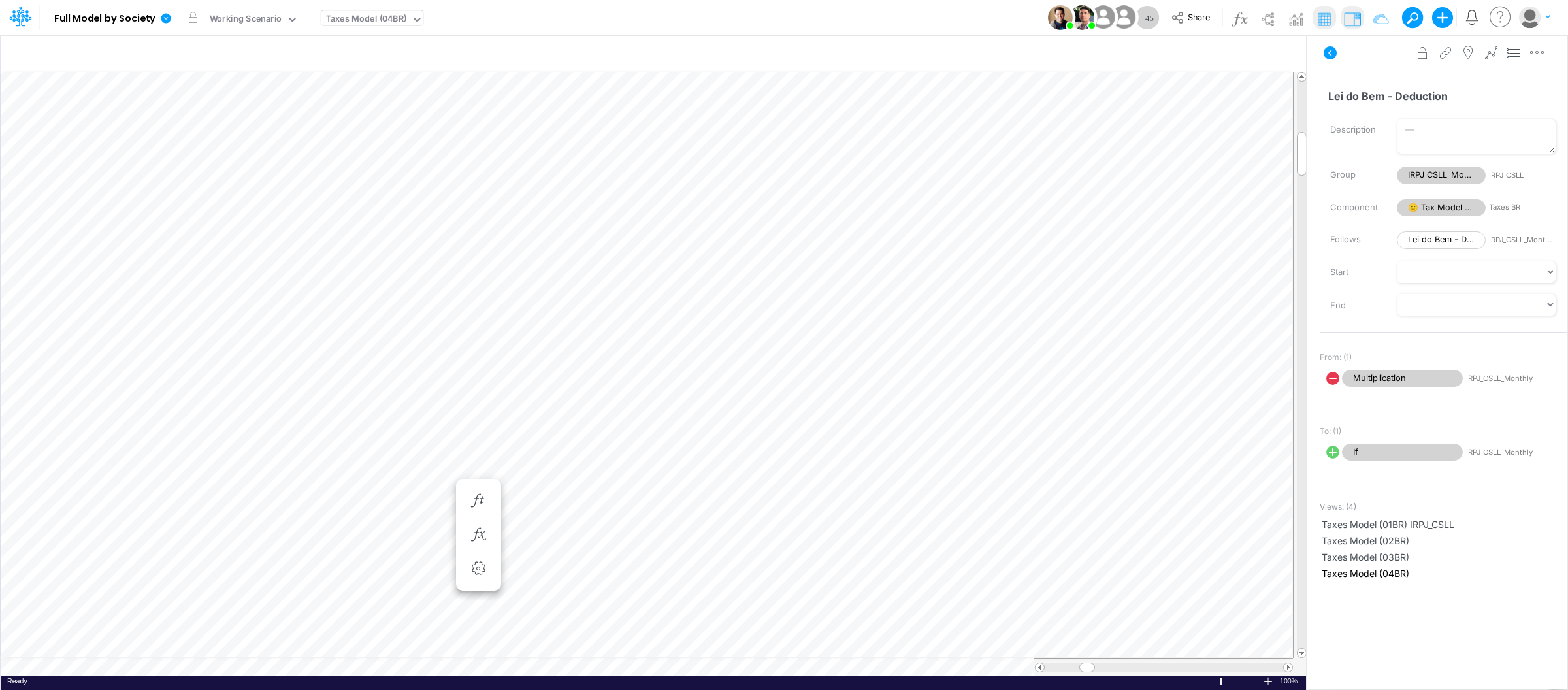
scroll to position [0, 1]
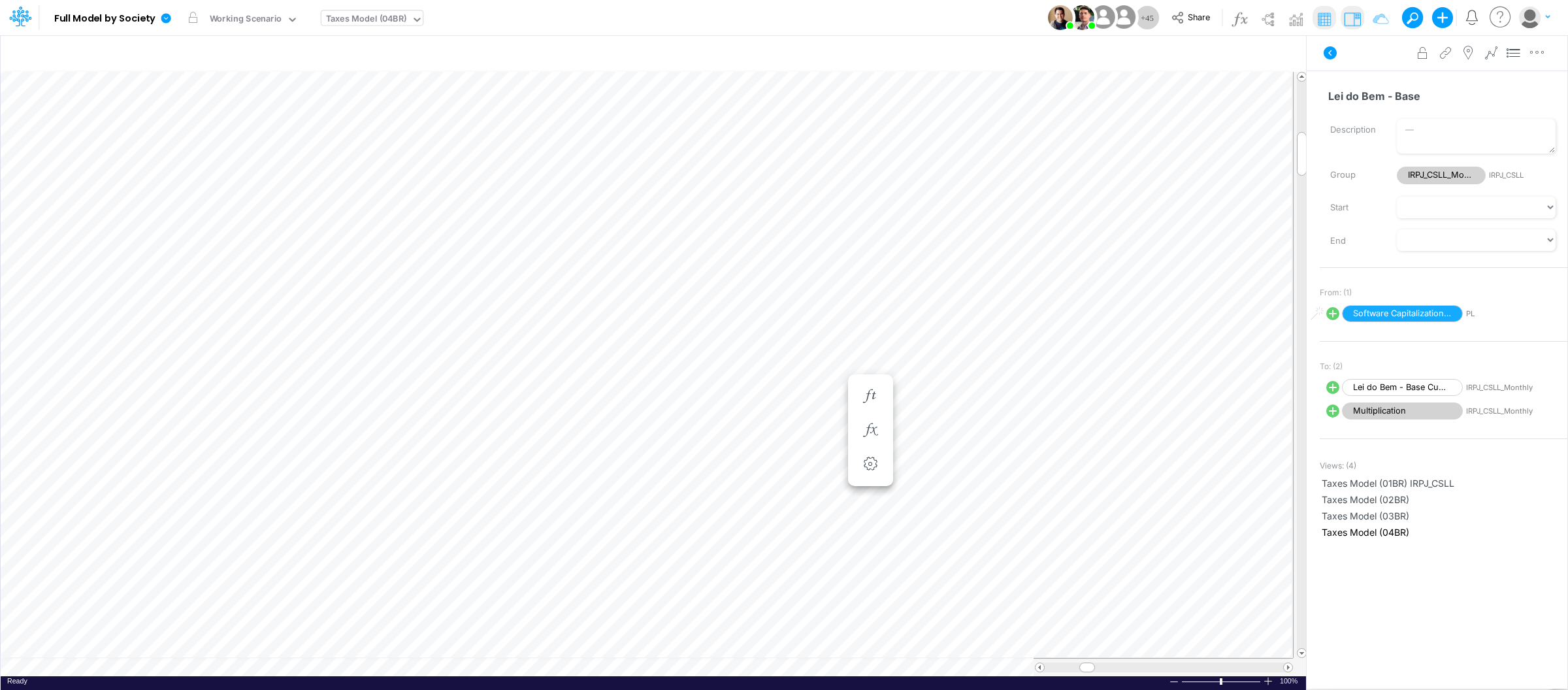
scroll to position [0, 1]
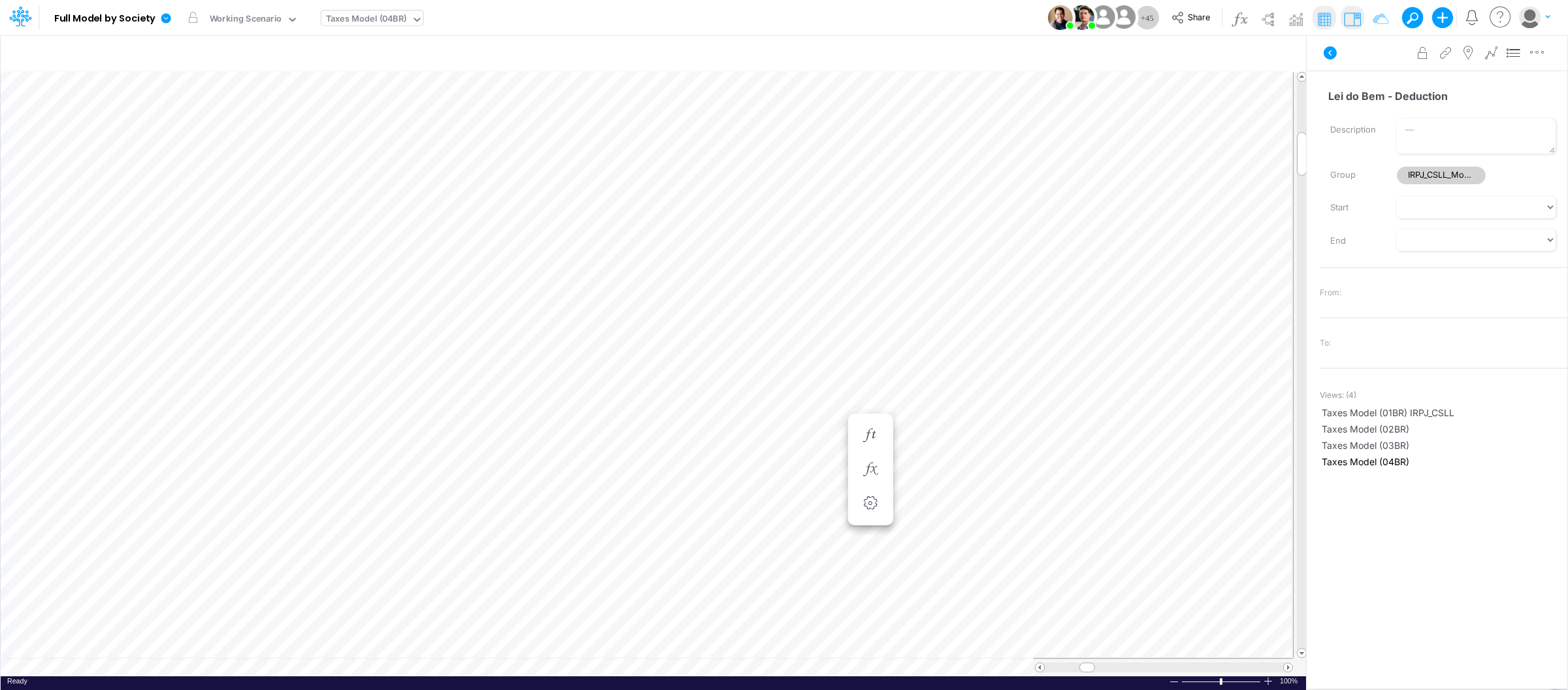
scroll to position [0, 1]
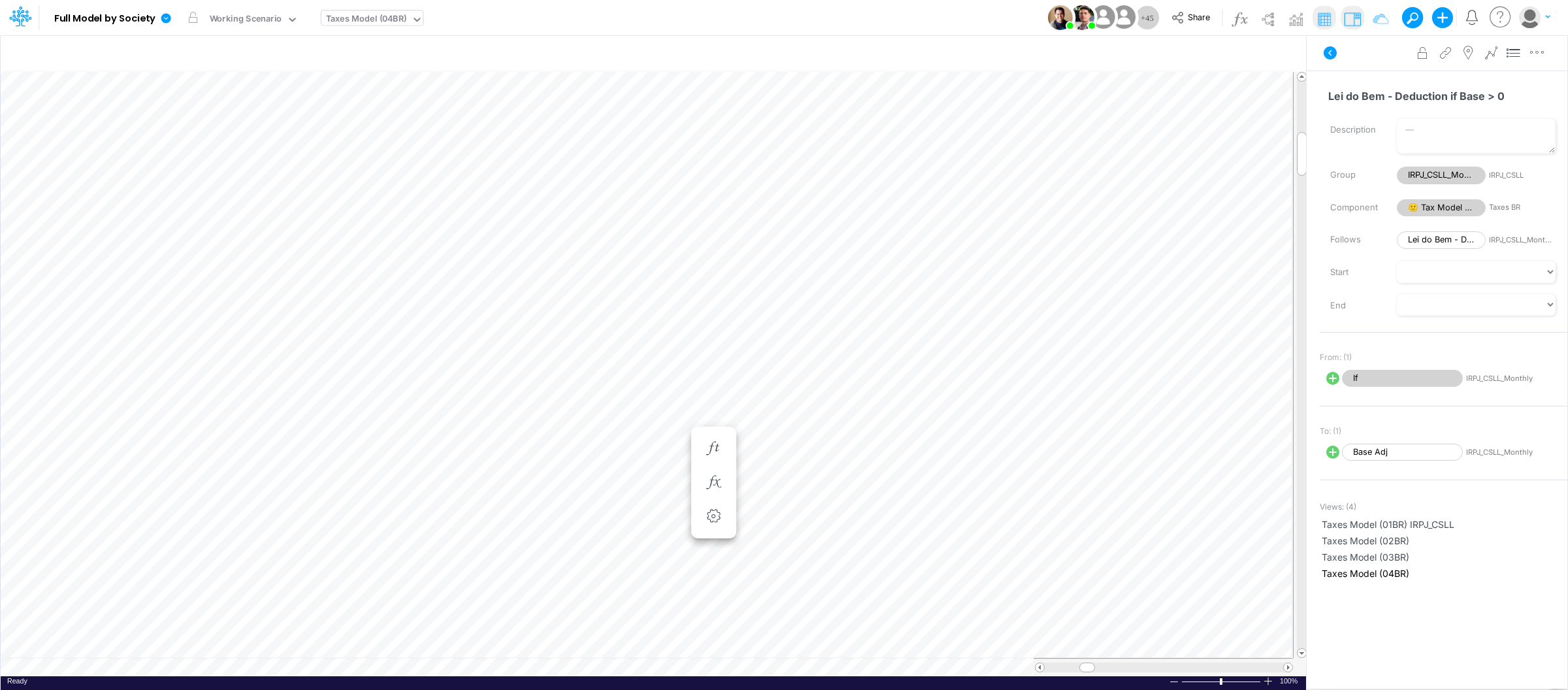
scroll to position [0, 1]
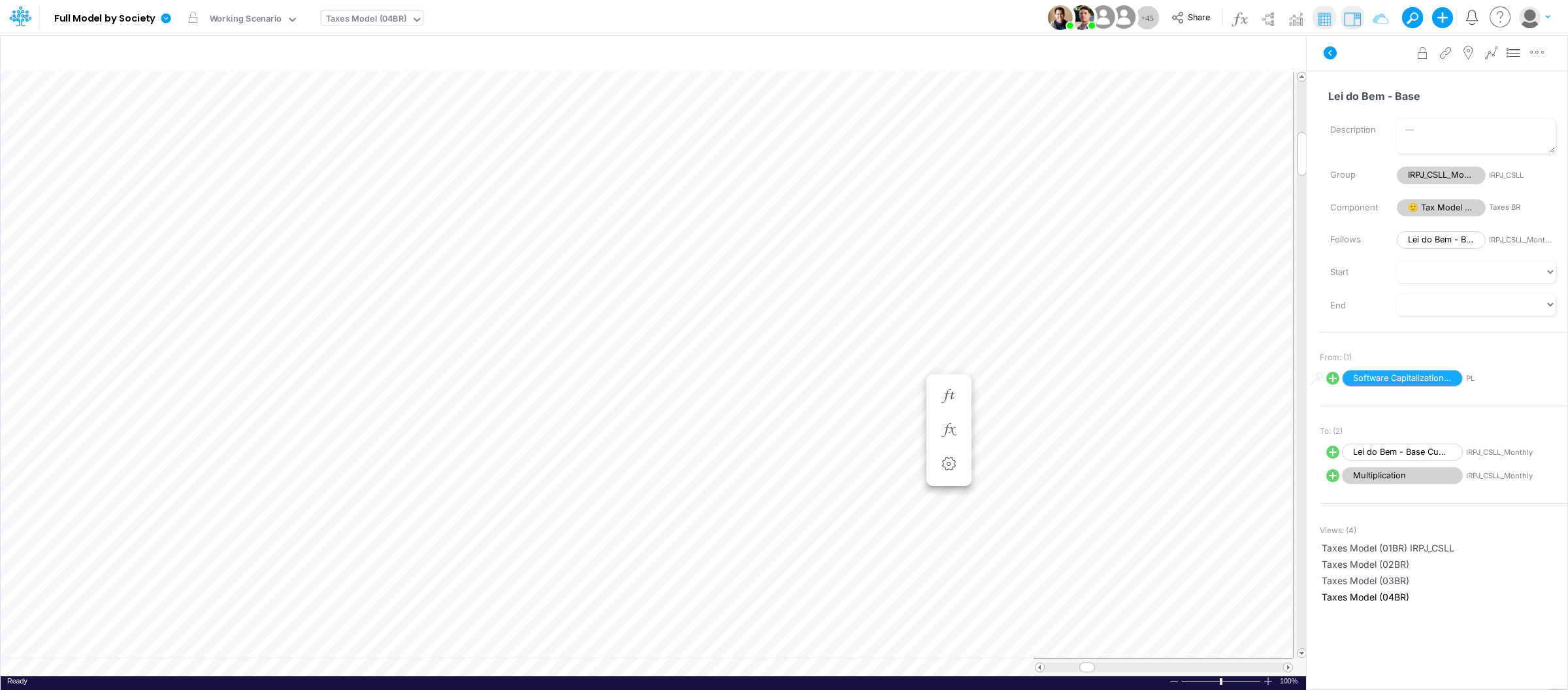
scroll to position [0, 1]
